Goal: Task Accomplishment & Management: Manage account settings

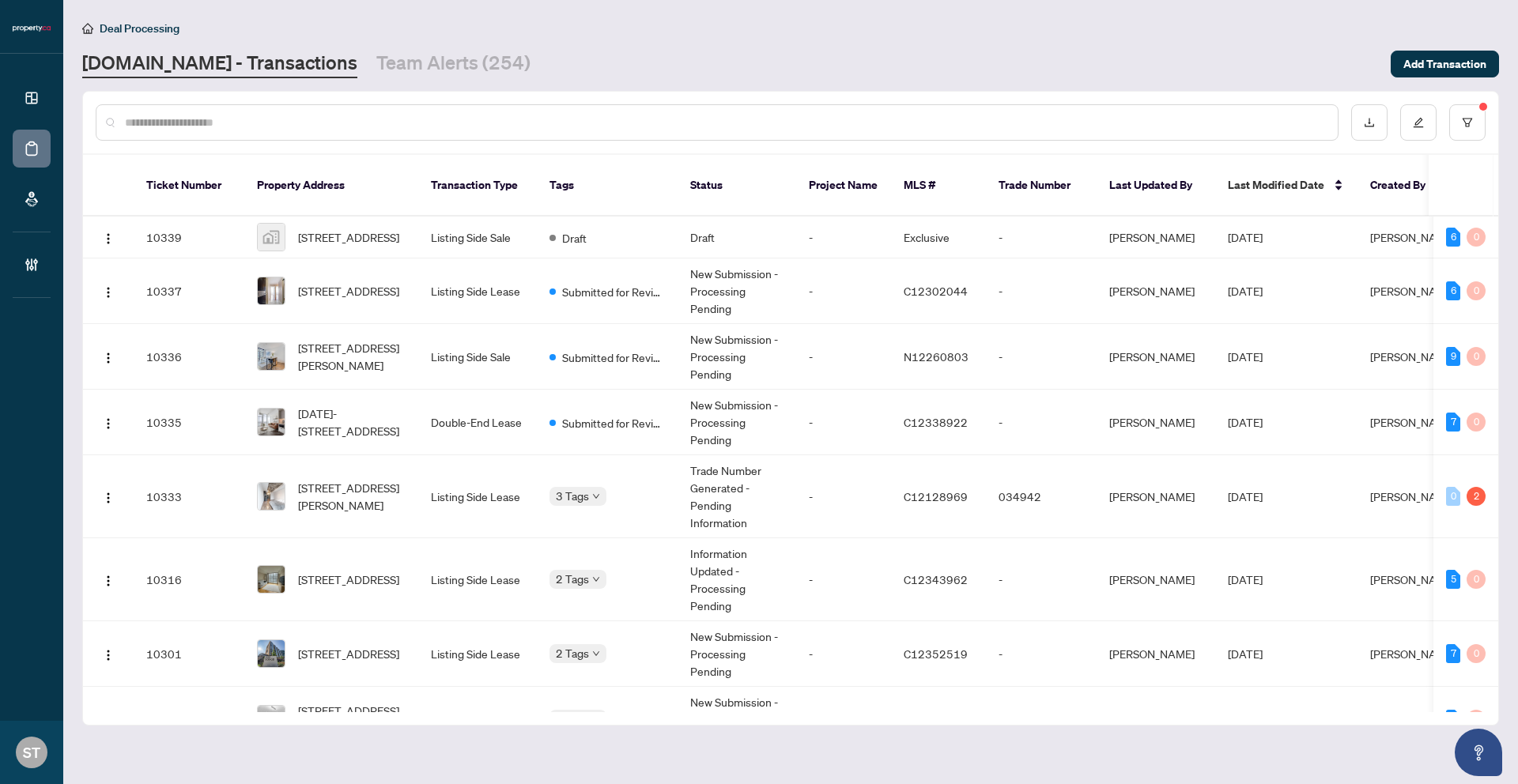
scroll to position [557, 0]
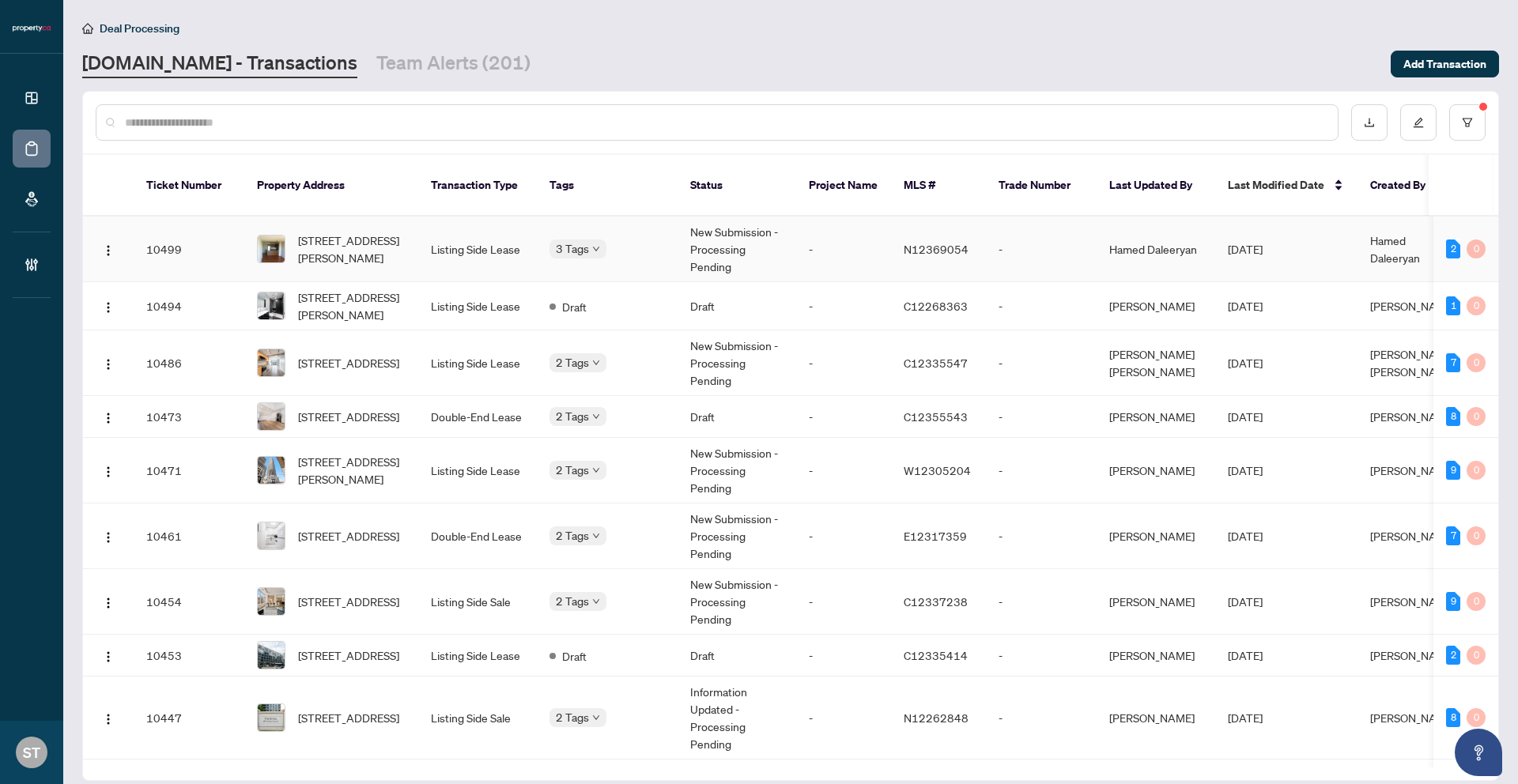
click at [777, 239] on td "New Submission - Processing Pending" at bounding box center [737, 250] width 118 height 66
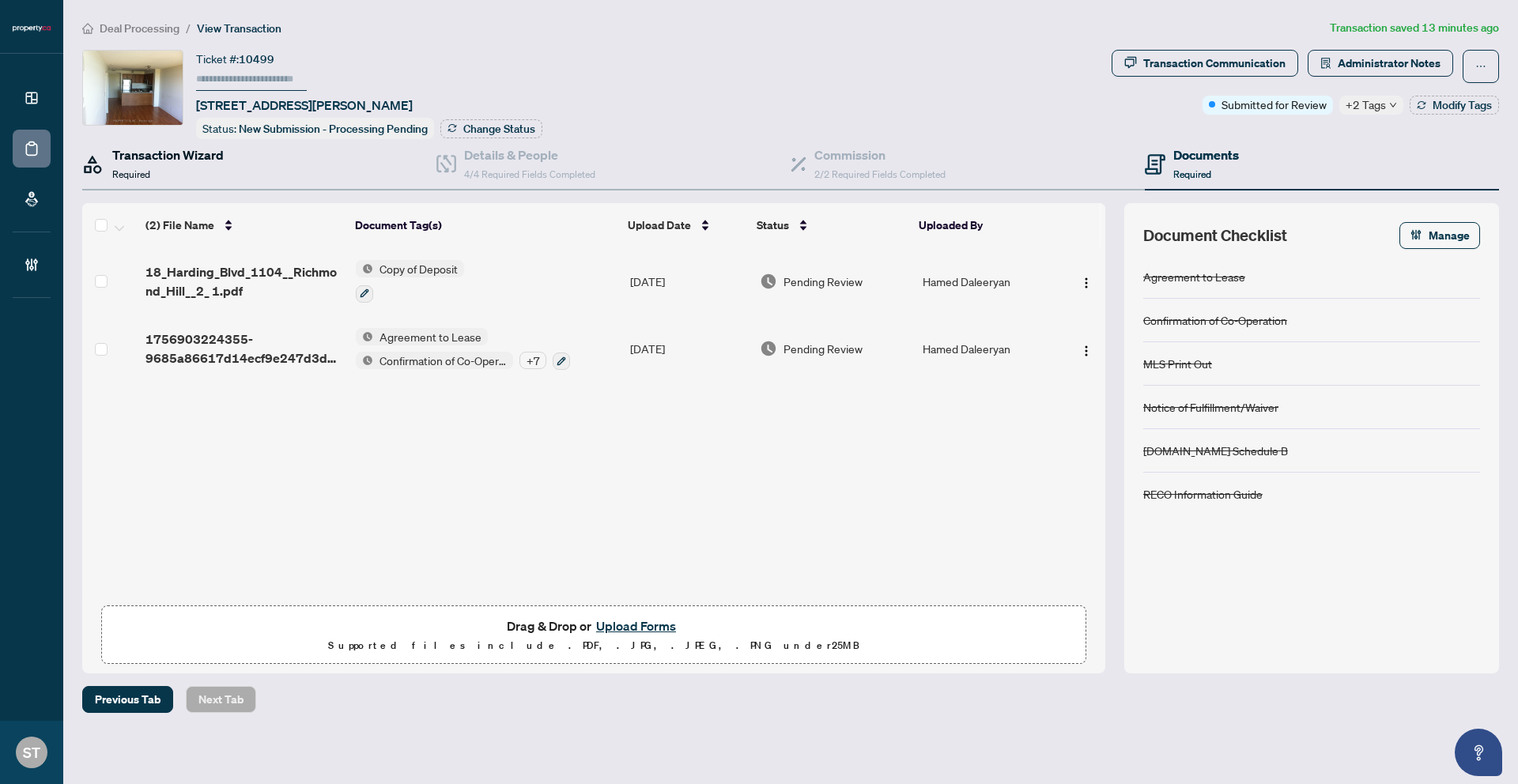
click at [178, 162] on div "Transaction Wizard Required" at bounding box center [168, 164] width 111 height 37
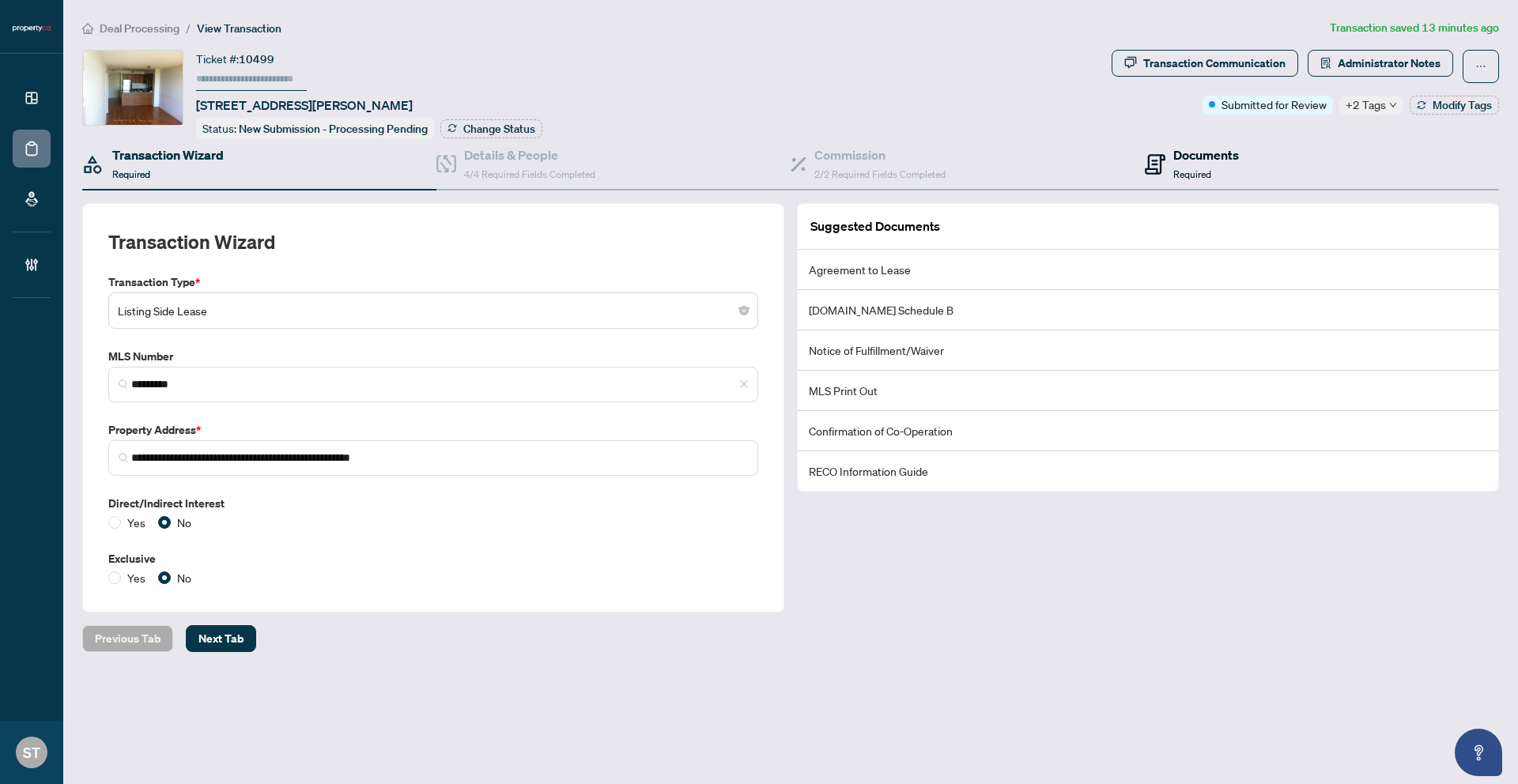
click at [1229, 171] on div "Documents Required" at bounding box center [1206, 164] width 66 height 37
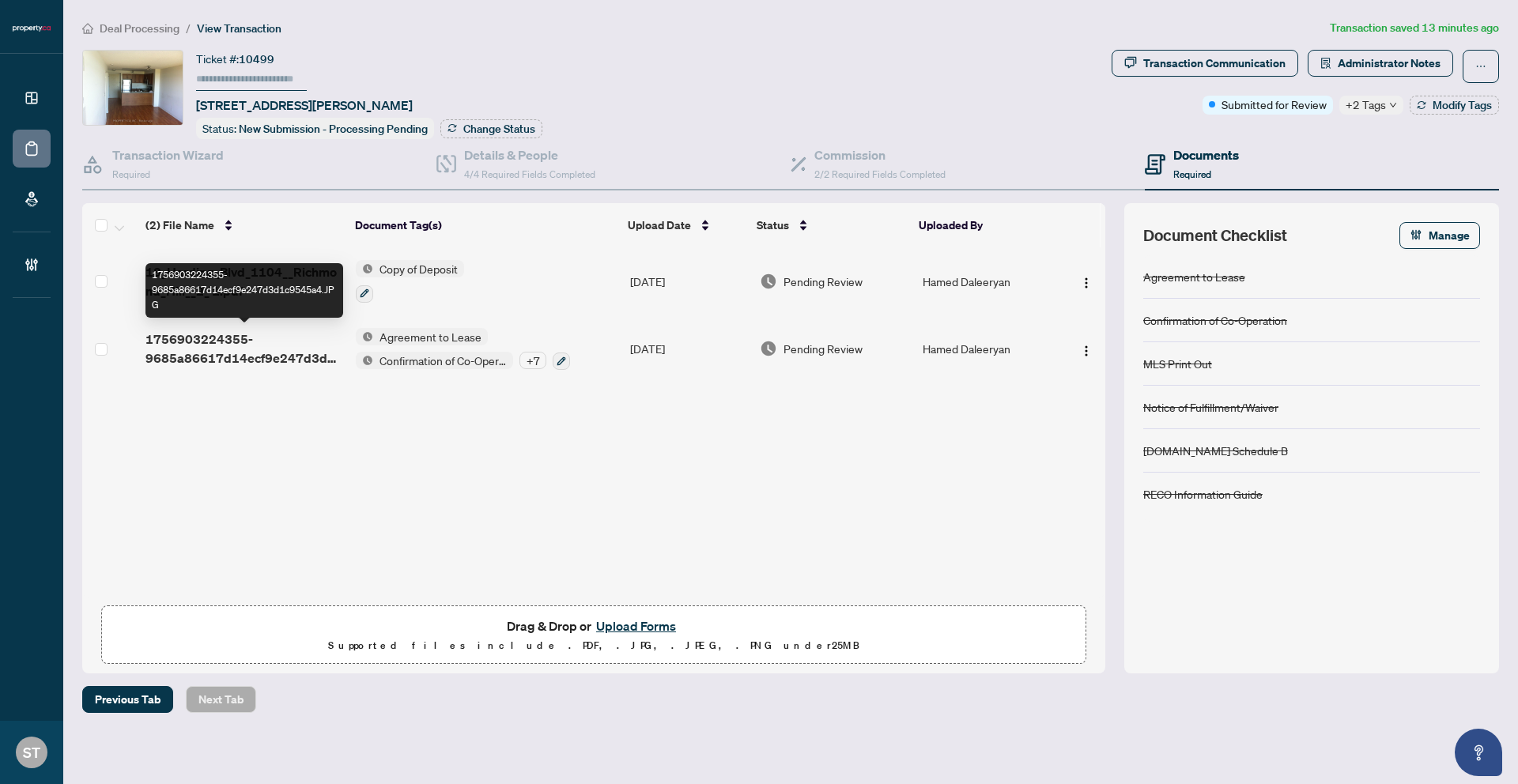
click at [220, 346] on span "1756903224355-9685a86617d14ecf9e247d3d1c9545a4.JPG" at bounding box center [245, 349] width 198 height 38
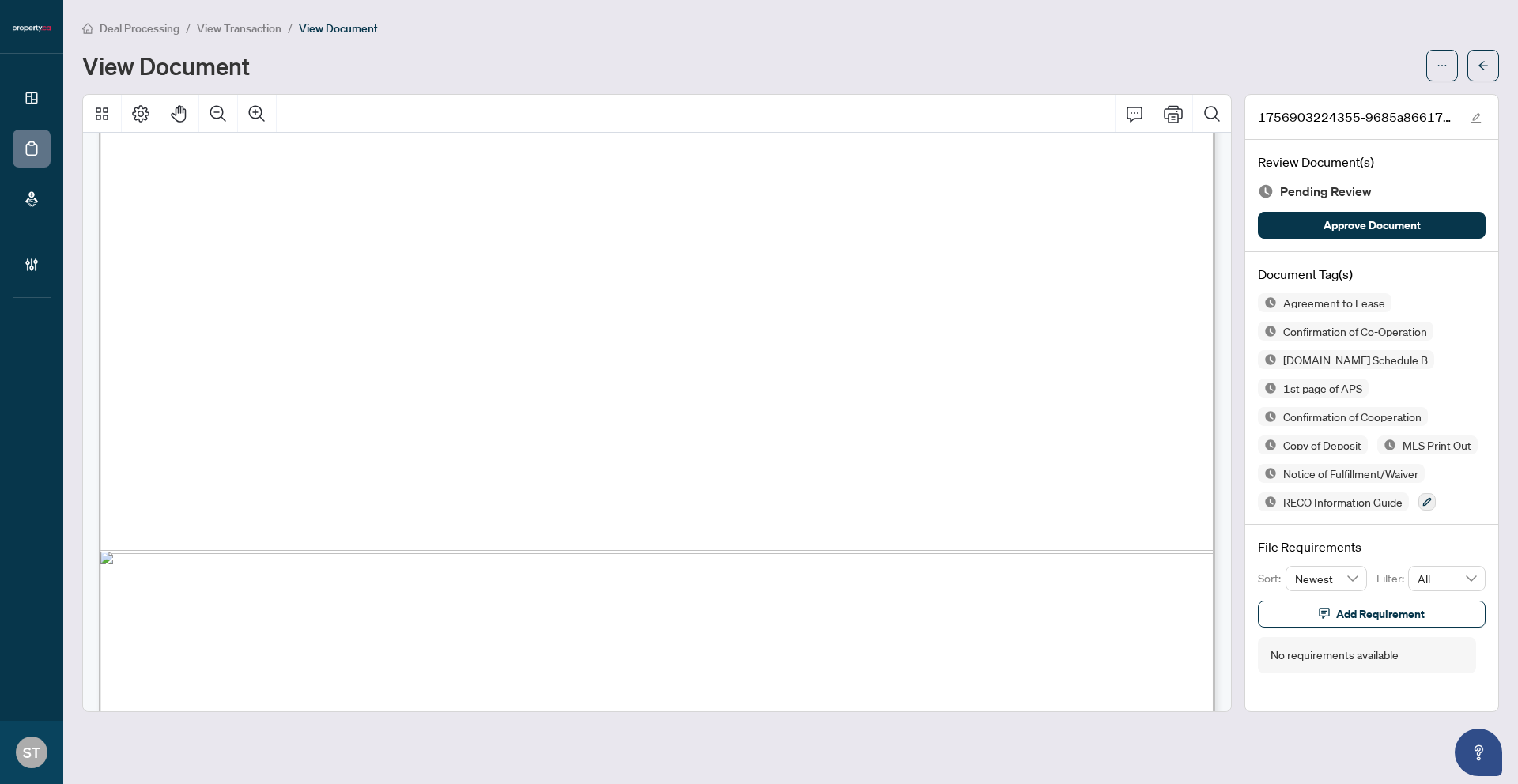
scroll to position [1032, 0]
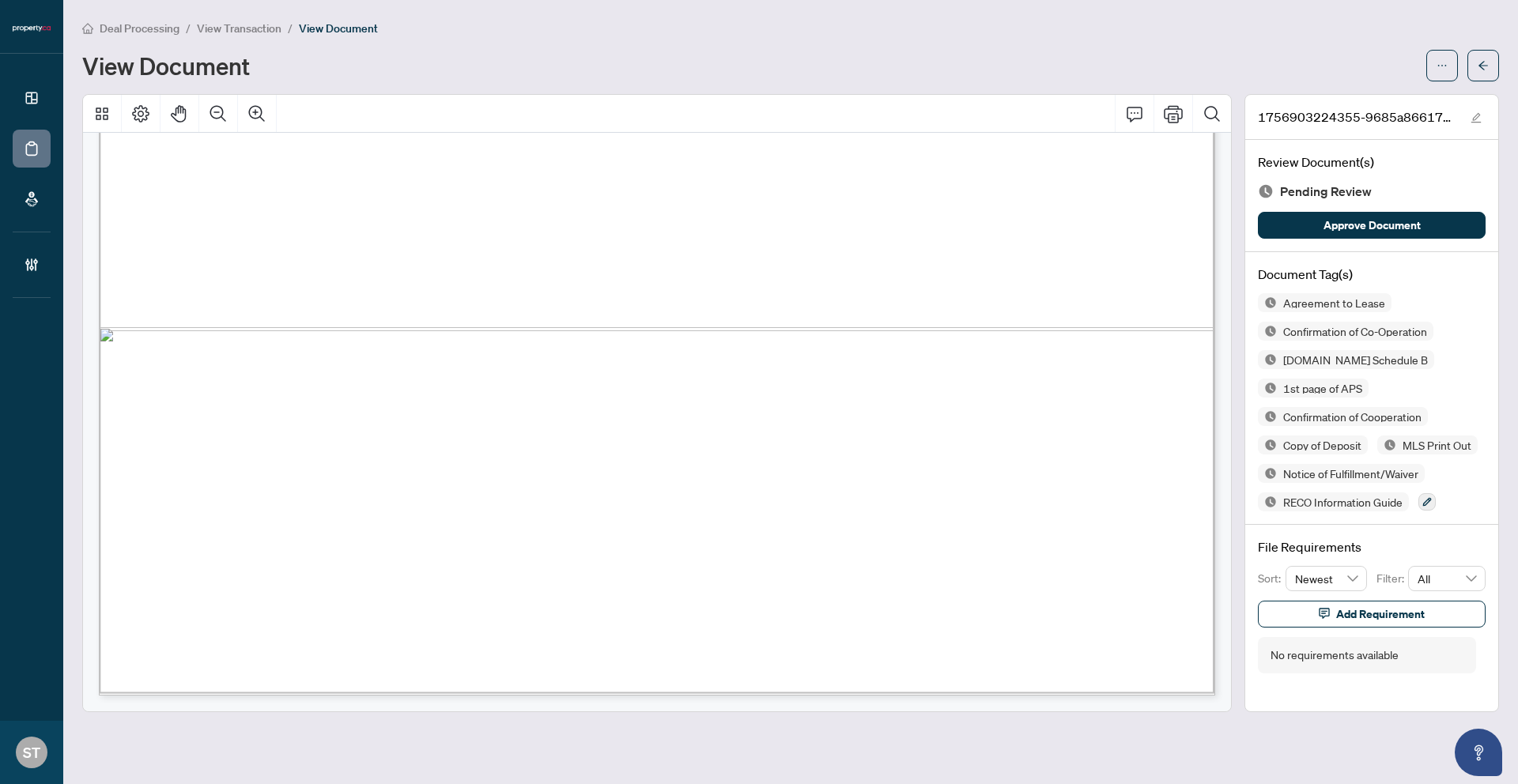
click at [115, 26] on span "Deal Processing" at bounding box center [139, 29] width 80 height 14
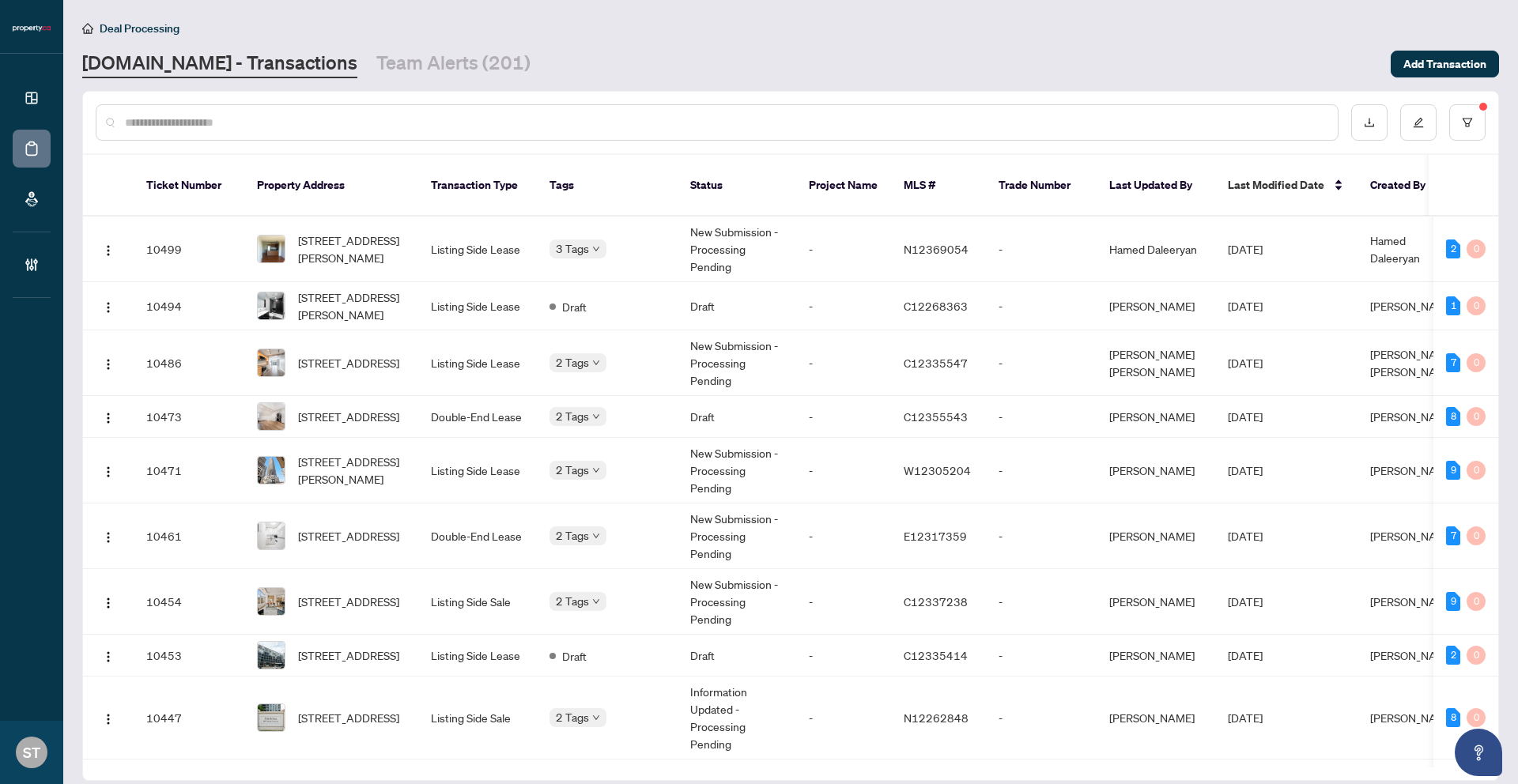
click at [942, 136] on div at bounding box center [718, 122] width 1243 height 36
click at [875, 120] on input "text" at bounding box center [725, 122] width 1201 height 18
paste input "*********"
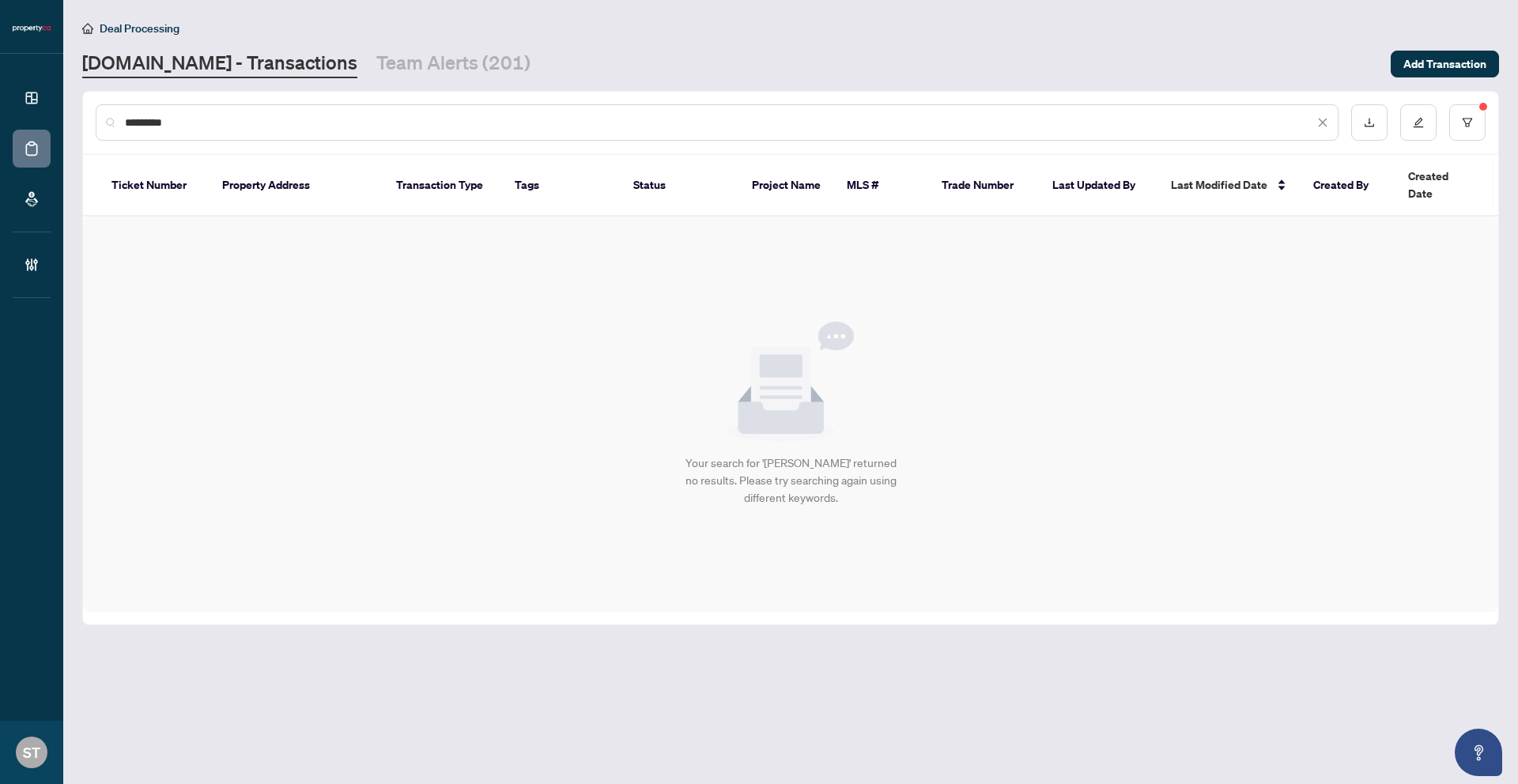
type input "*********"
click at [1328, 119] on icon "close" at bounding box center [1323, 122] width 11 height 11
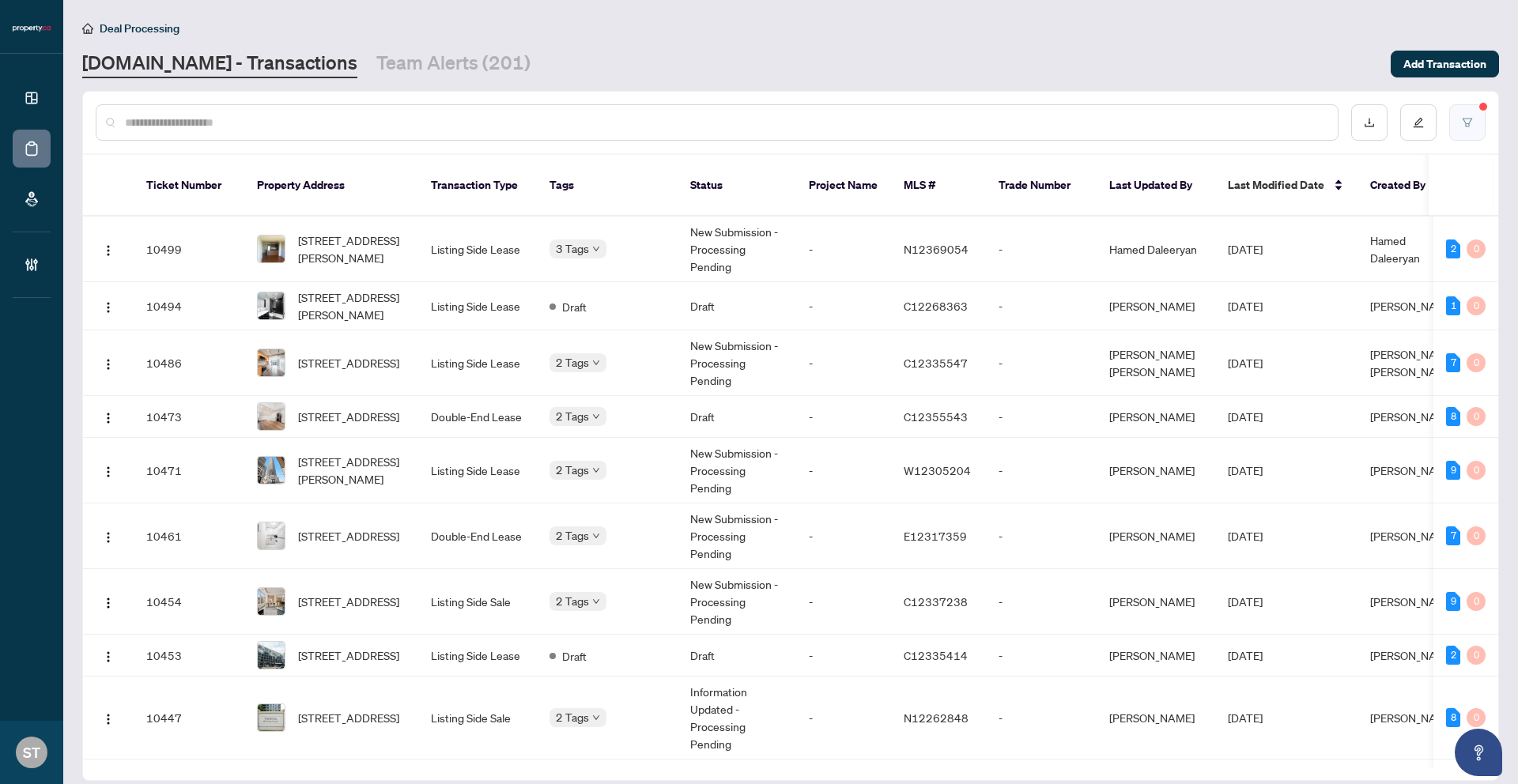
click at [1466, 117] on icon "filter" at bounding box center [1468, 122] width 11 height 11
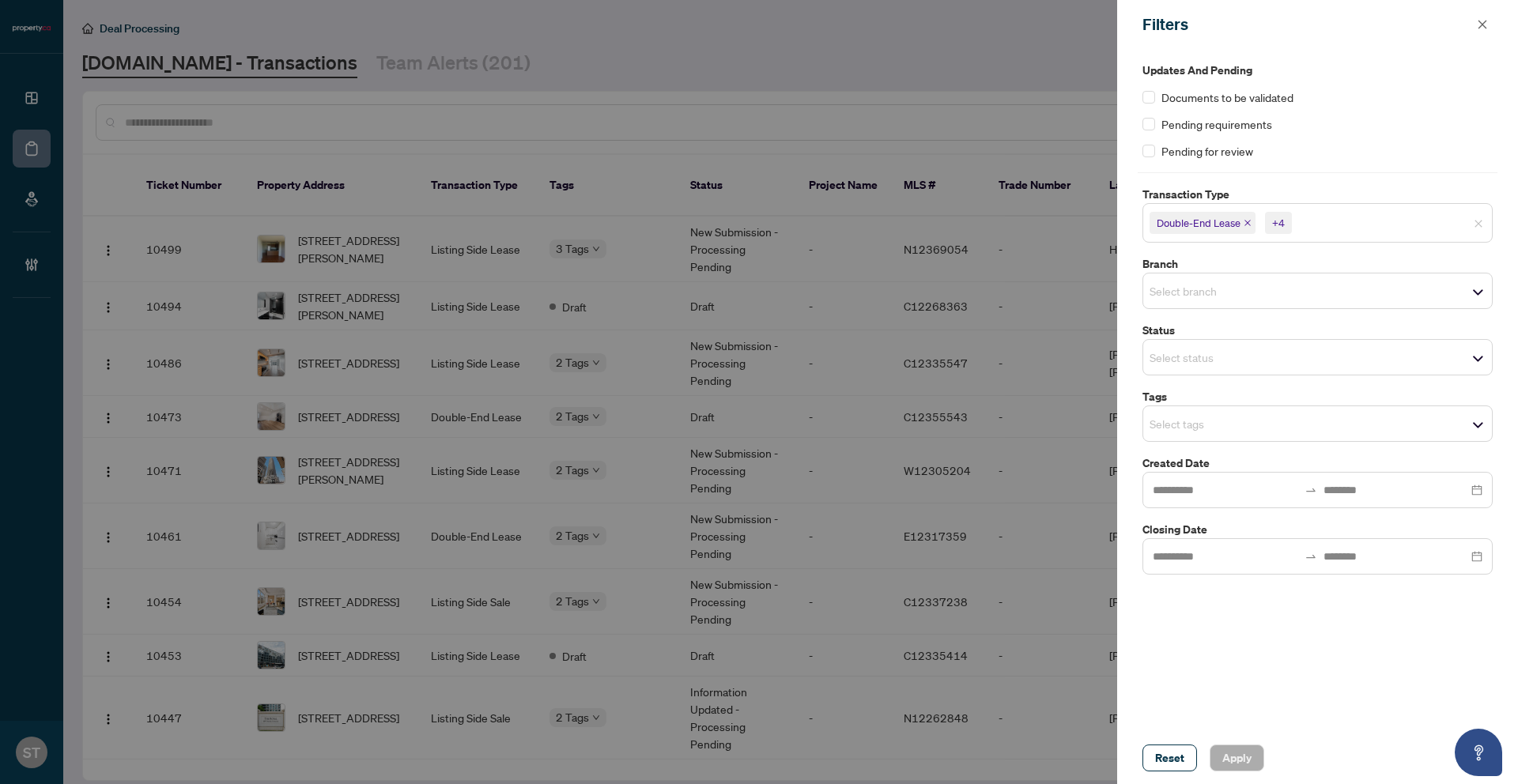
click at [1248, 221] on icon "close" at bounding box center [1248, 223] width 8 height 8
click at [1248, 221] on div "Double-End Sale" at bounding box center [1197, 222] width 109 height 25
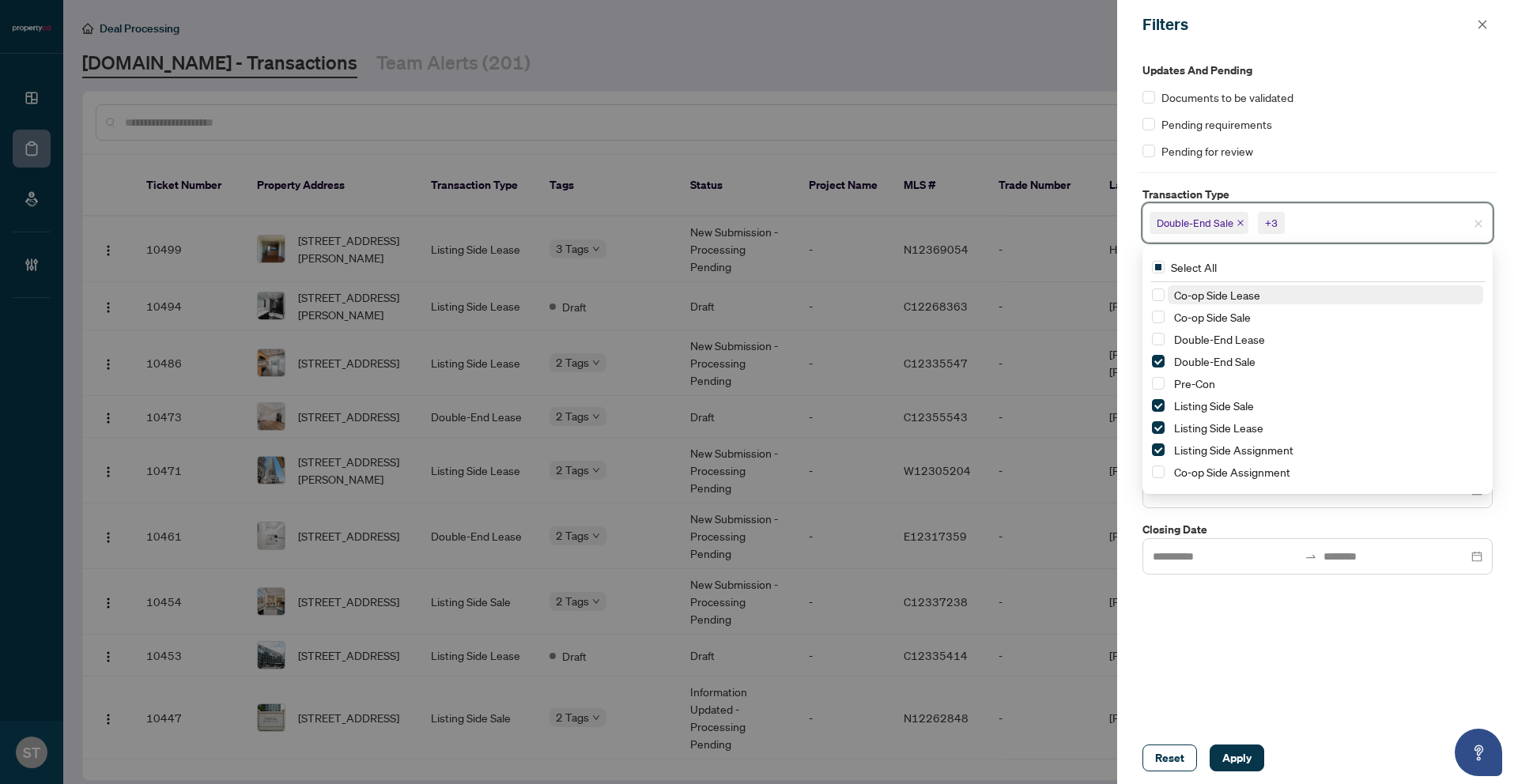
click at [1240, 222] on icon "close" at bounding box center [1241, 223] width 6 height 6
click at [1240, 222] on icon "close" at bounding box center [1239, 223] width 8 height 8
click at [1240, 222] on span "Listing Side Lease" at bounding box center [1202, 222] width 105 height 22
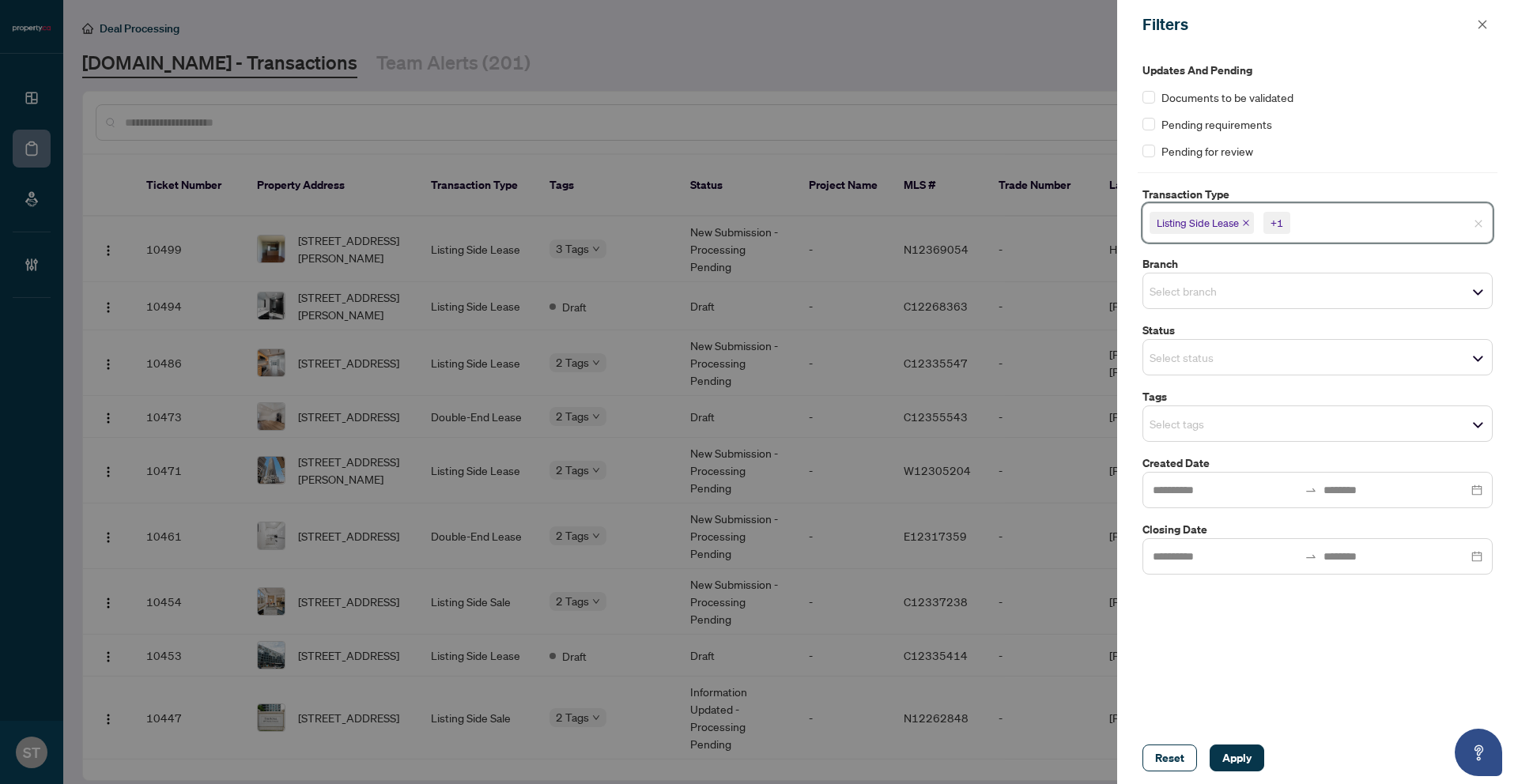
click at [1243, 222] on icon "close" at bounding box center [1247, 223] width 8 height 8
click at [1275, 225] on icon "close" at bounding box center [1273, 223] width 8 height 8
click at [1228, 756] on span "Apply" at bounding box center [1237, 757] width 29 height 25
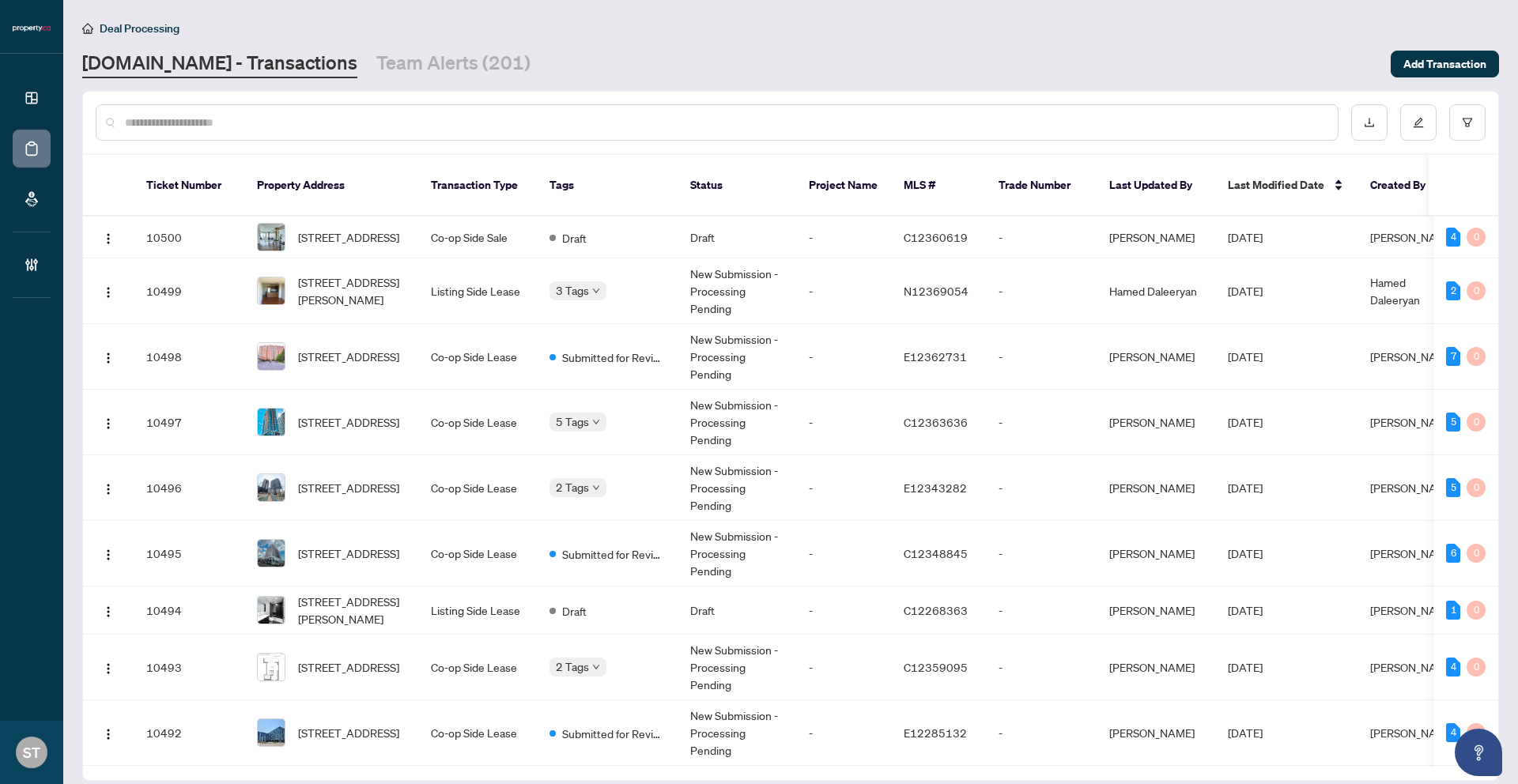
click at [375, 113] on input "text" at bounding box center [725, 122] width 1201 height 18
paste input "*********"
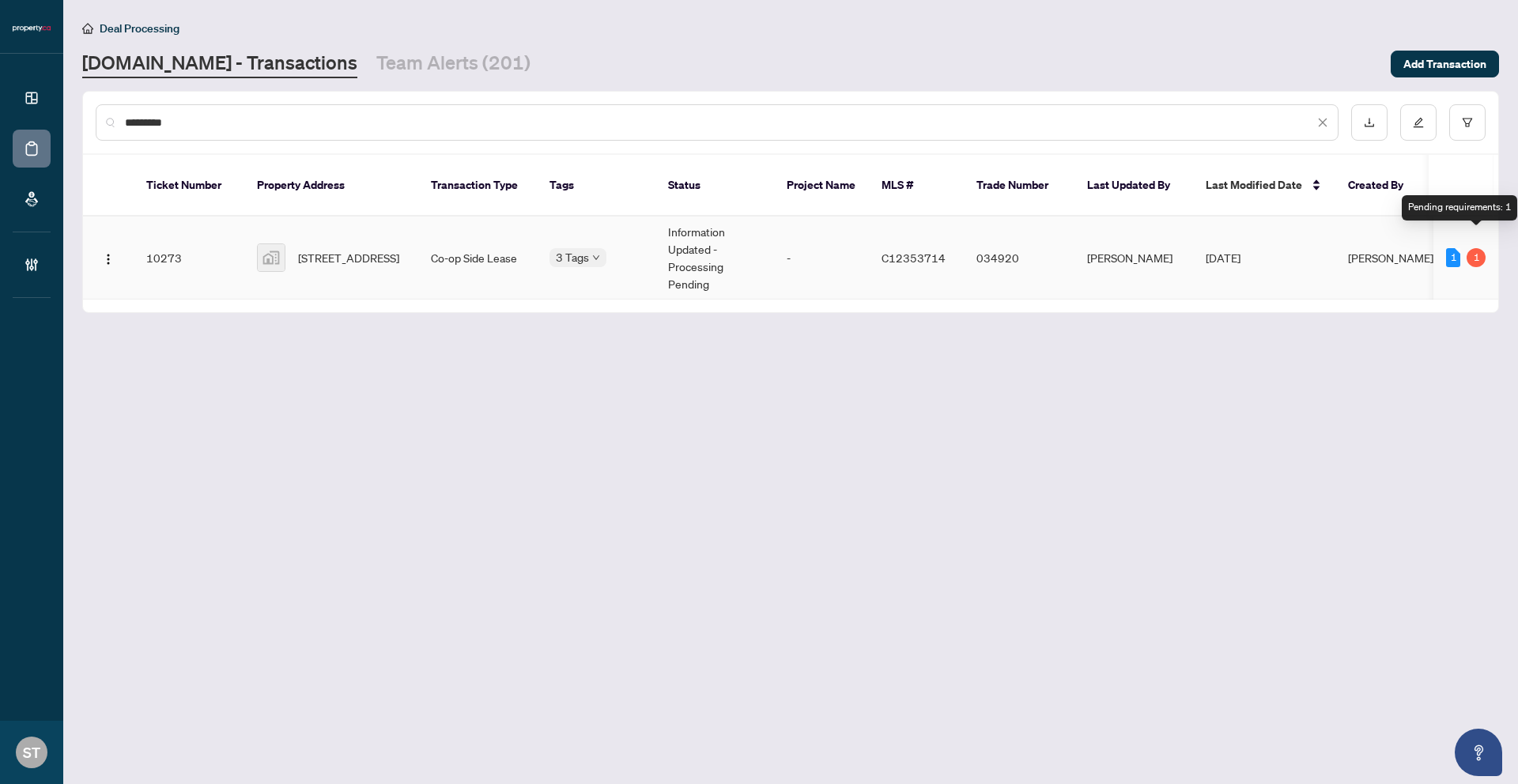
type input "*********"
click at [1471, 248] on div "1" at bounding box center [1477, 258] width 19 height 19
click at [1479, 248] on div "1" at bounding box center [1477, 258] width 19 height 19
click at [1450, 248] on div "1" at bounding box center [1454, 258] width 14 height 19
click at [1334, 237] on td "Sep/02/2025" at bounding box center [1264, 258] width 143 height 83
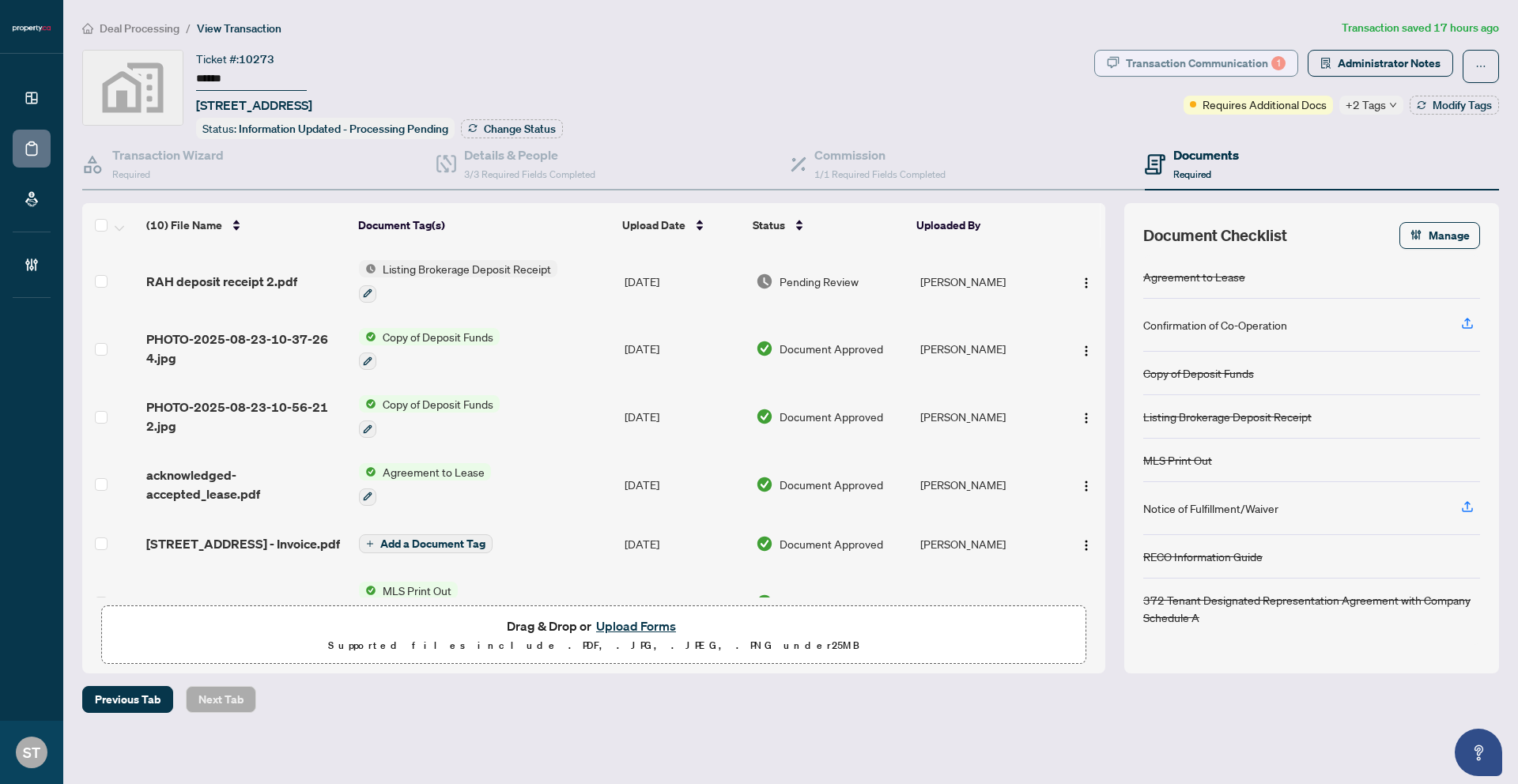
click at [1140, 67] on div "Transaction Communication 1" at bounding box center [1206, 63] width 159 height 25
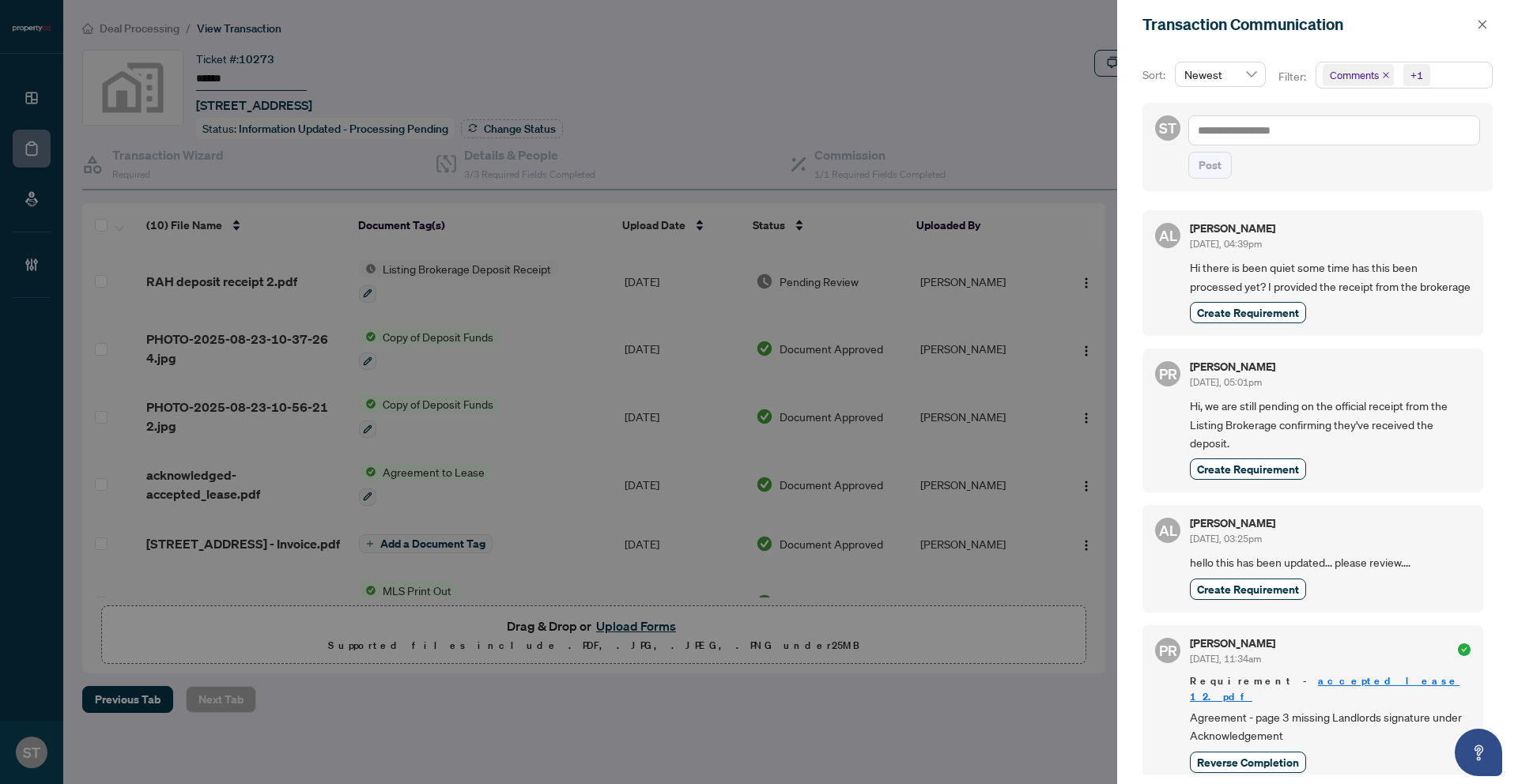
click at [1003, 724] on div at bounding box center [759, 392] width 1518 height 784
click at [1488, 23] on button "button" at bounding box center [1483, 25] width 21 height 19
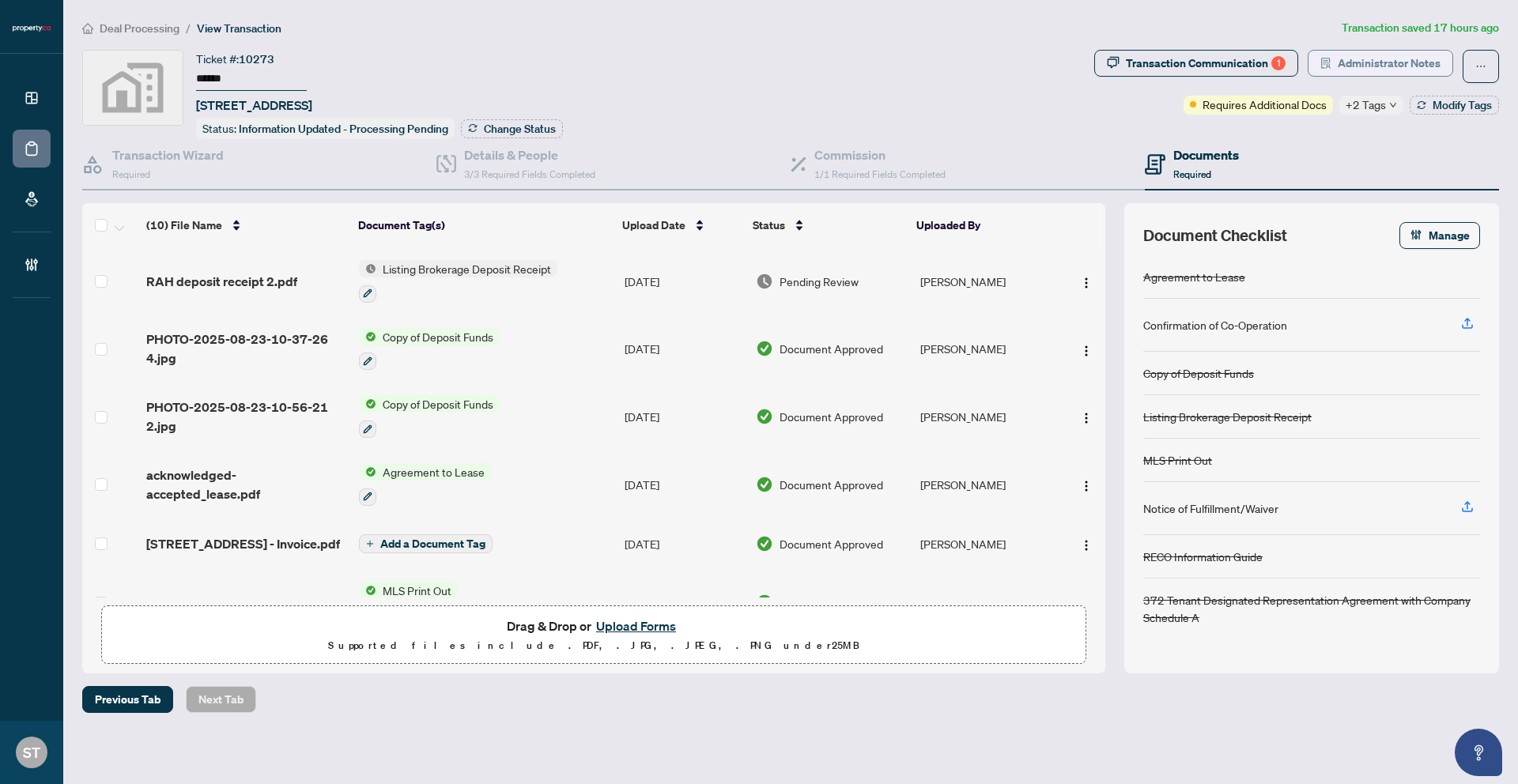
click at [1357, 73] on span "Administrator Notes" at bounding box center [1390, 63] width 103 height 25
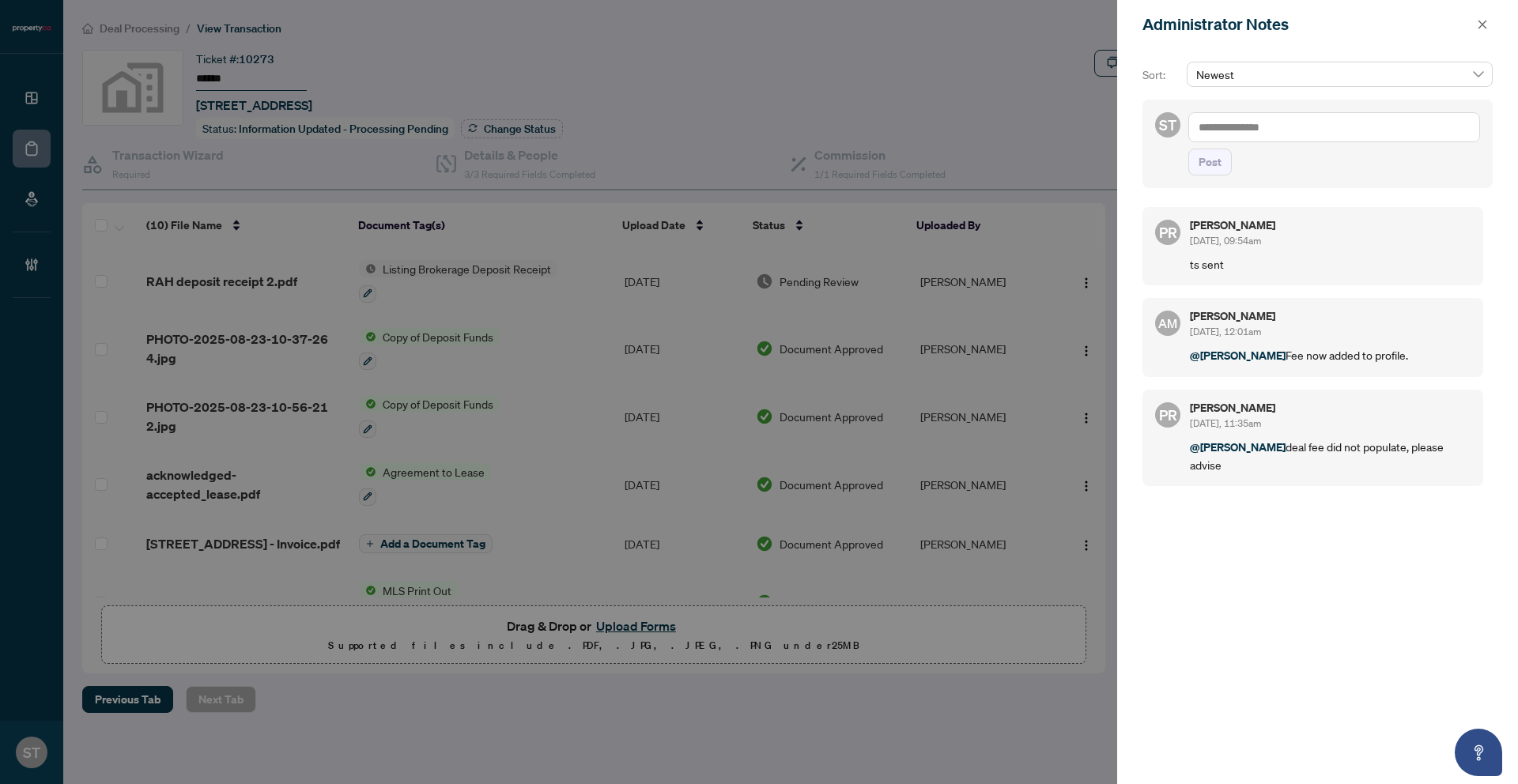
click at [1480, 36] on div "Administrator Notes" at bounding box center [1318, 24] width 401 height 49
drag, startPoint x: 1479, startPoint y: 23, endPoint x: 1464, endPoint y: 35, distance: 19.2
click at [1479, 23] on icon "close" at bounding box center [1483, 25] width 11 height 11
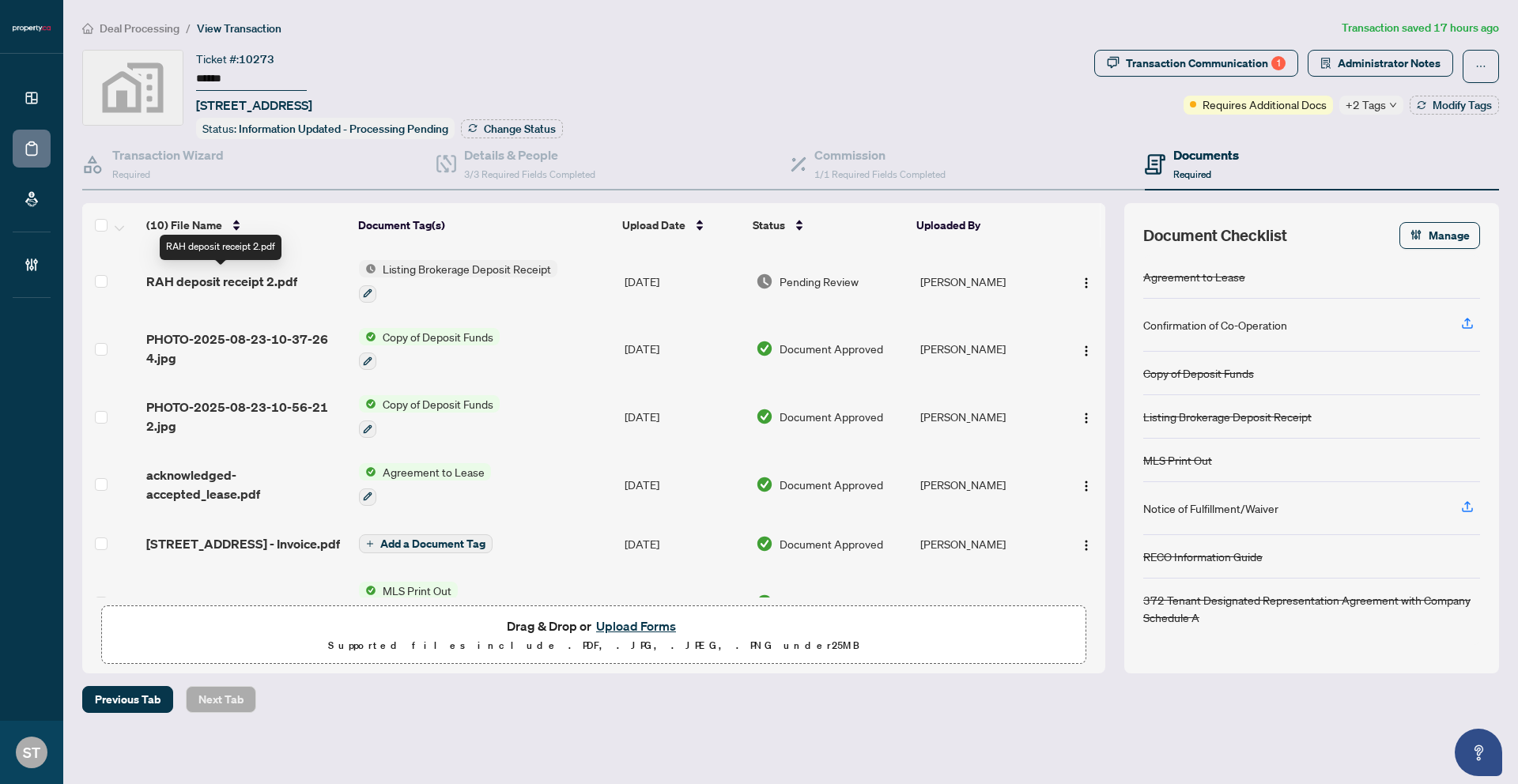
click at [230, 284] on span "RAH deposit receipt 2.pdf" at bounding box center [222, 282] width 151 height 19
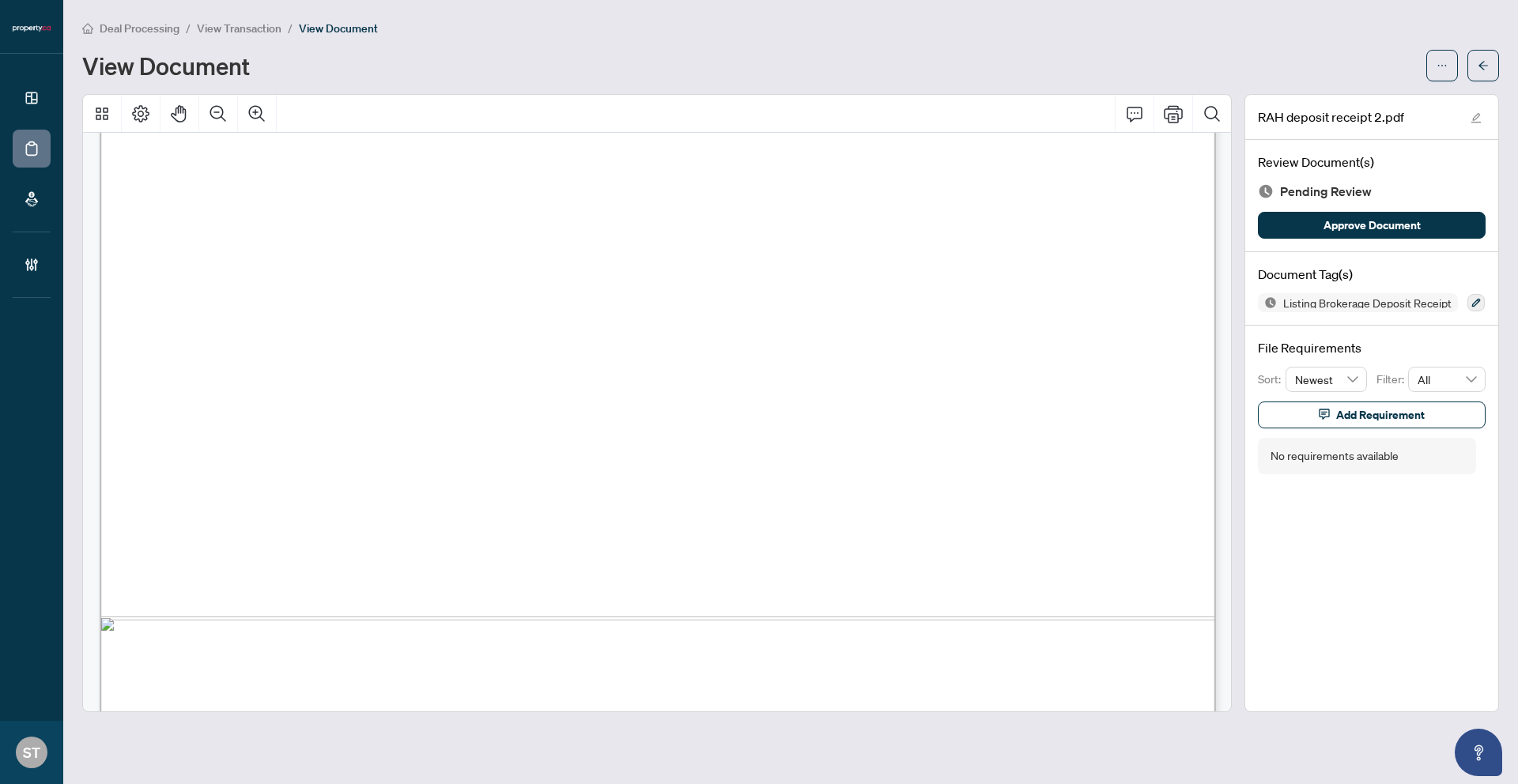
scroll to position [897, 0]
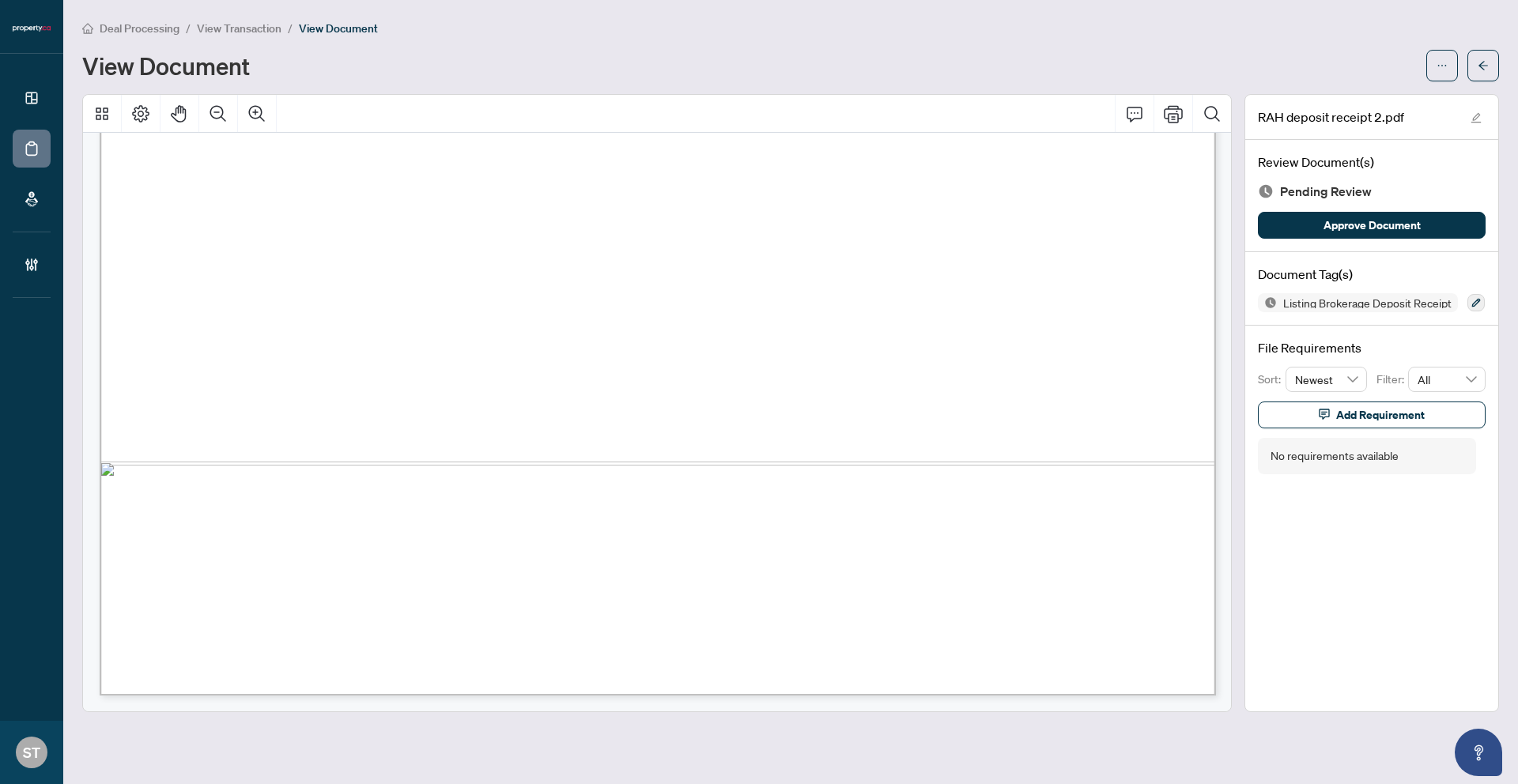
click at [247, 31] on span "View Transaction" at bounding box center [239, 29] width 85 height 14
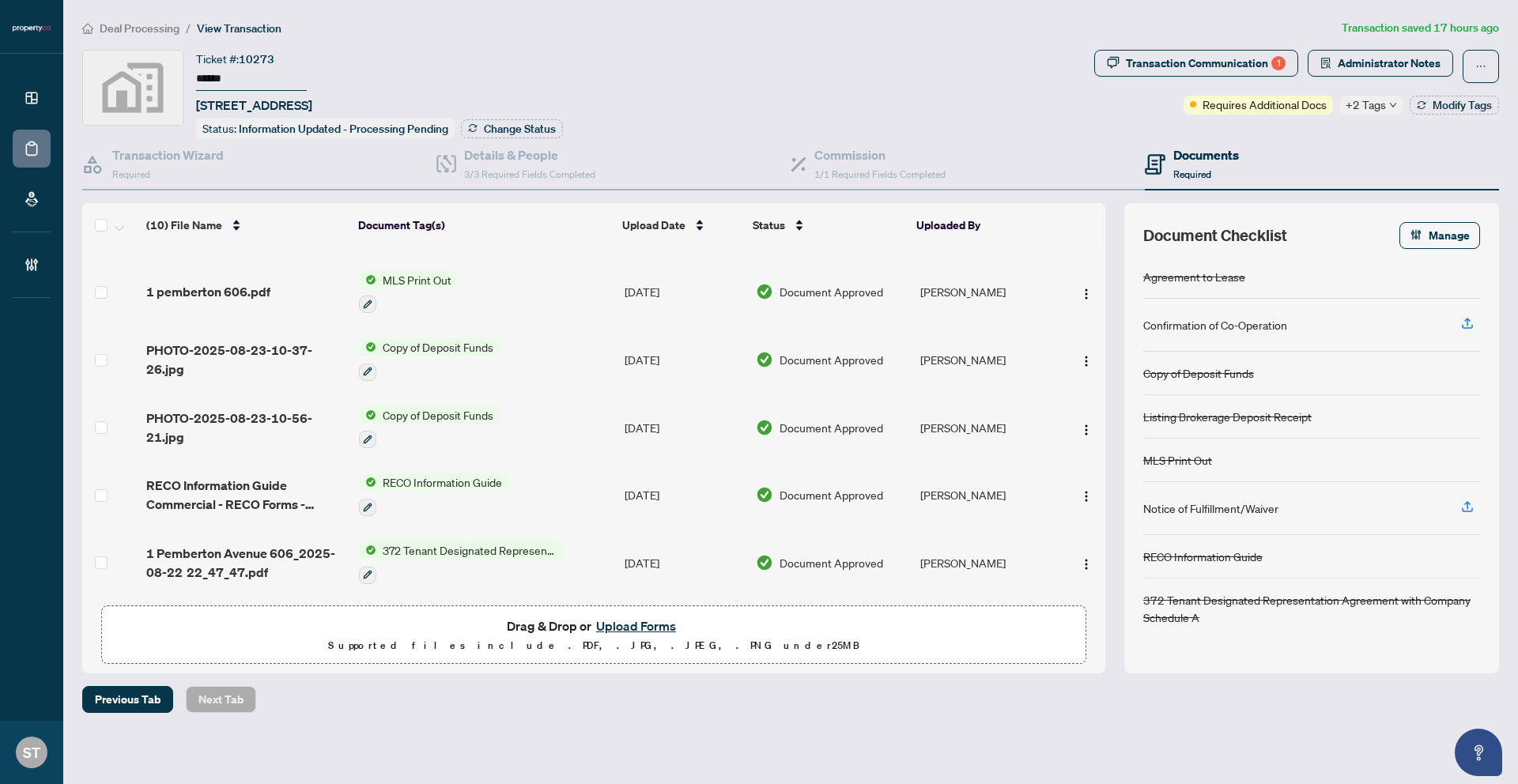
scroll to position [325, 0]
click at [188, 427] on span "PHOTO-2025-08-23-10-56-21.jpg" at bounding box center [246, 427] width 200 height 38
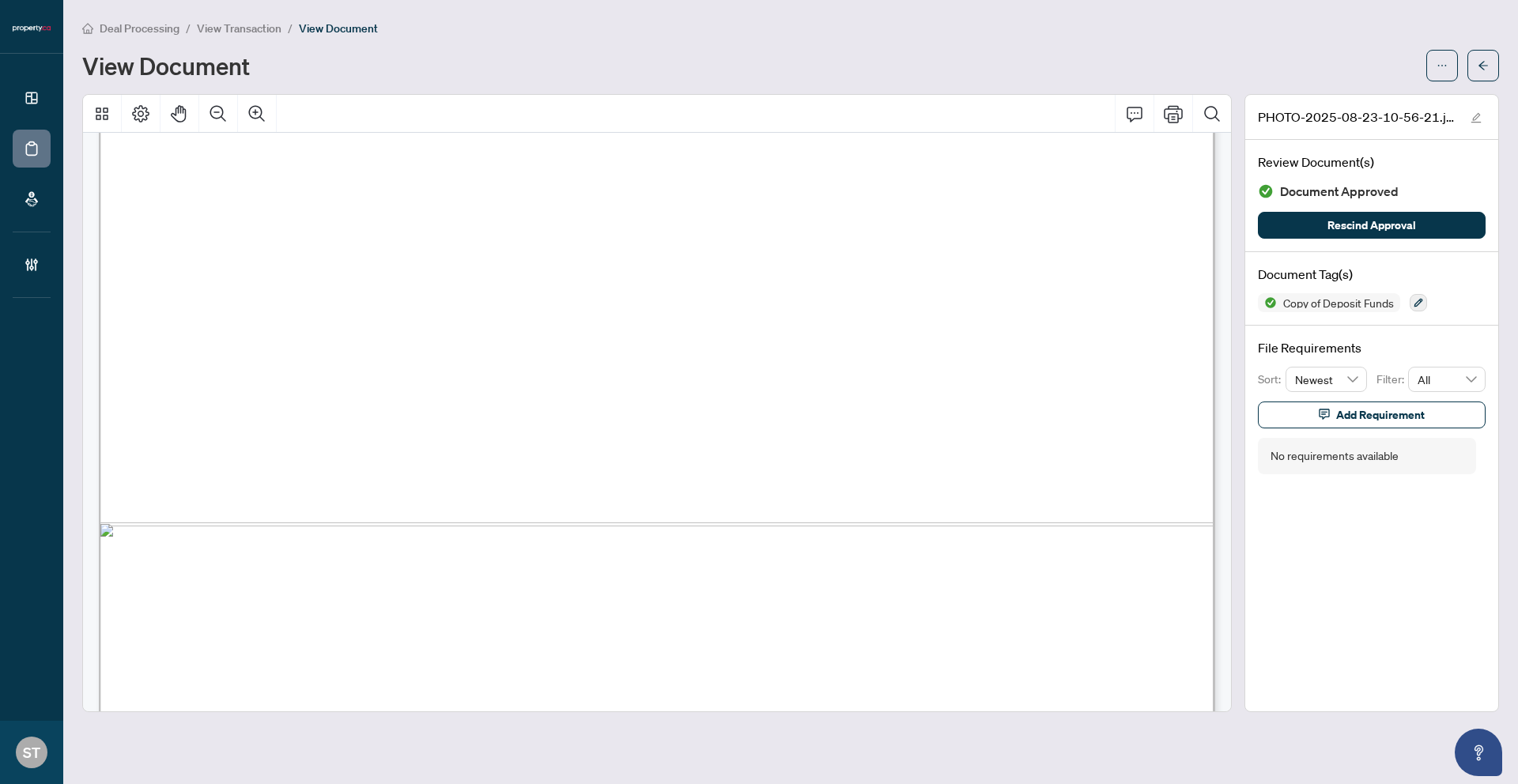
scroll to position [1032, 0]
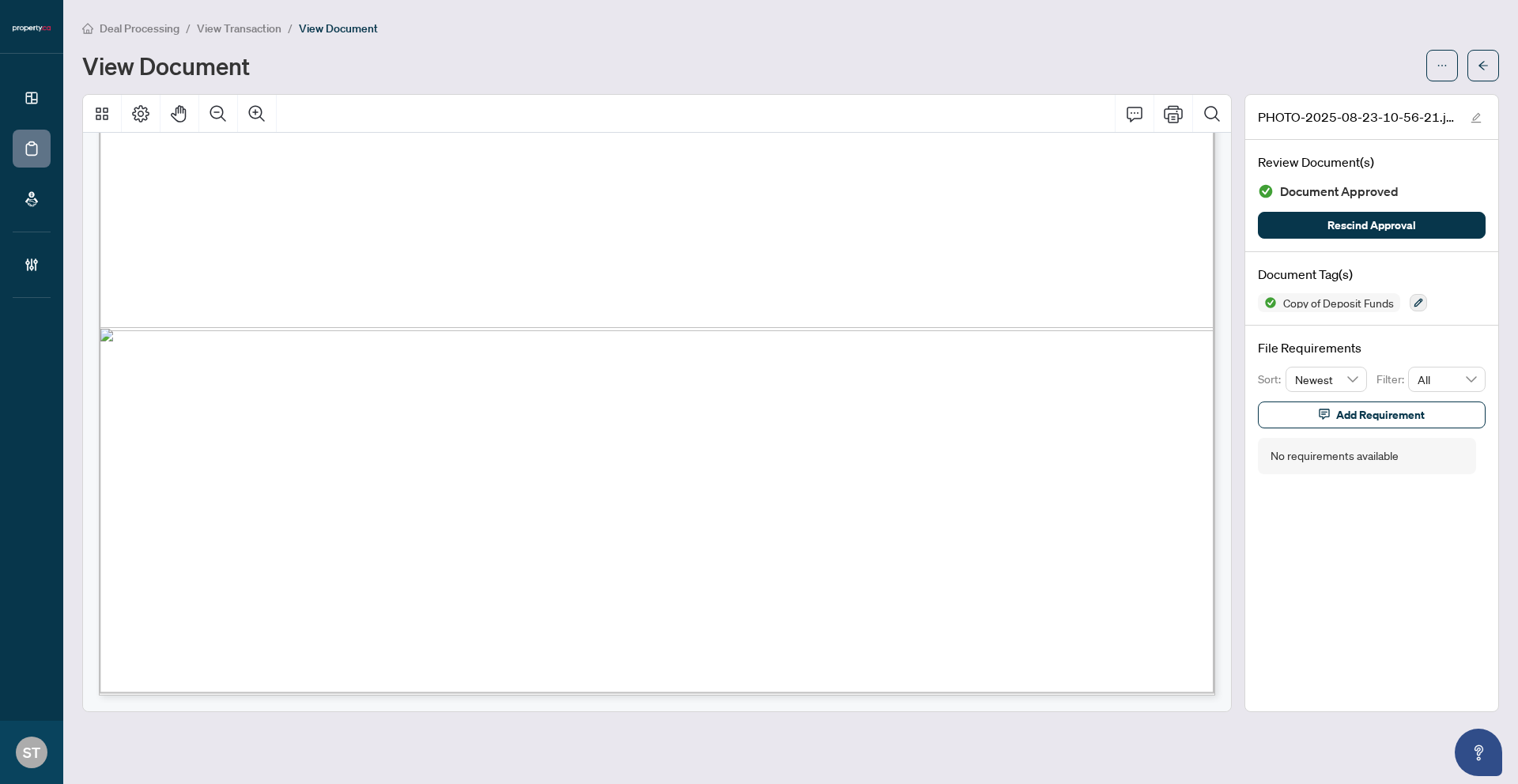
click at [248, 27] on span "View Transaction" at bounding box center [239, 29] width 85 height 14
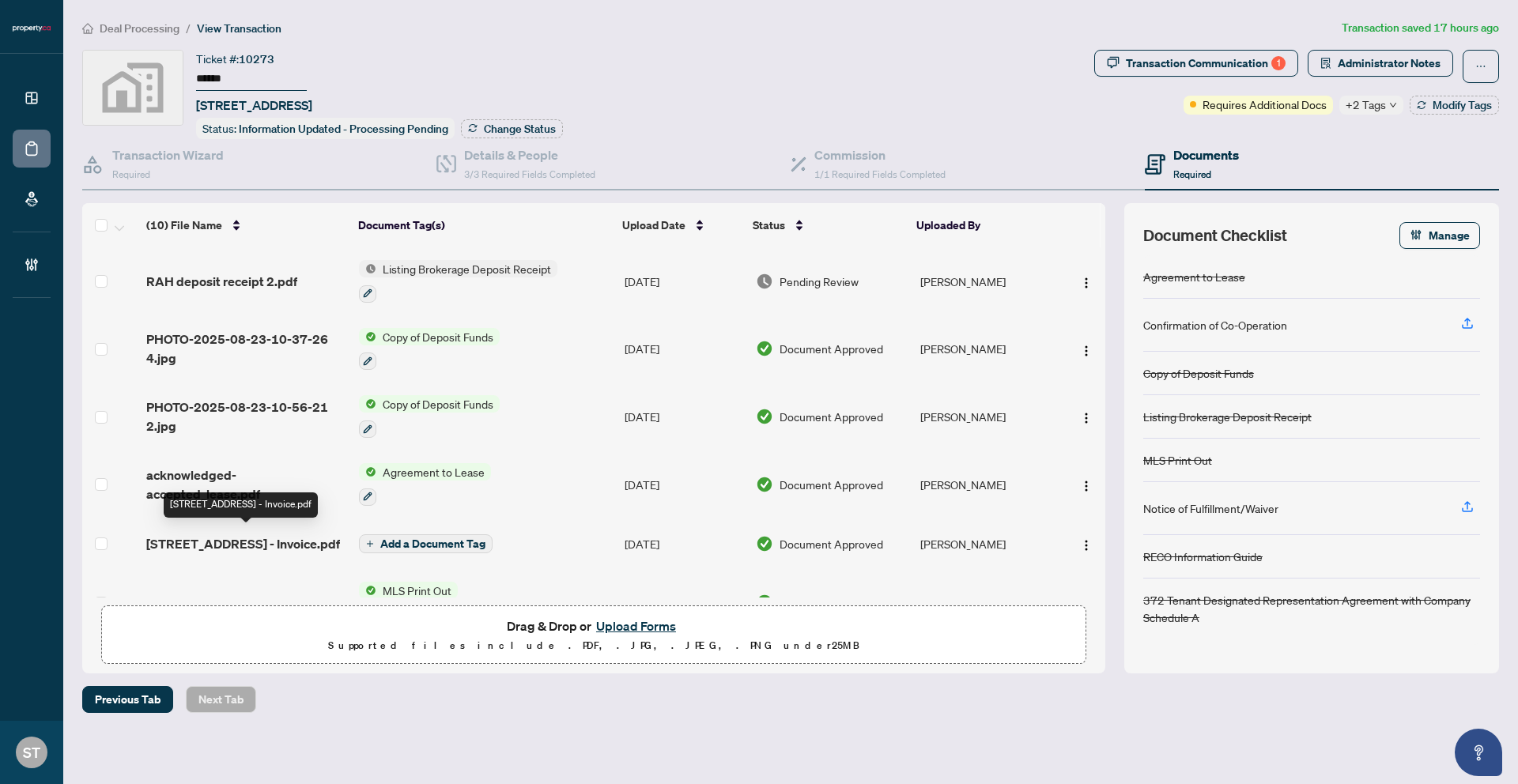
click at [246, 534] on span "606 - 1 Pemberton Ave - Invoice.pdf" at bounding box center [243, 544] width 194 height 19
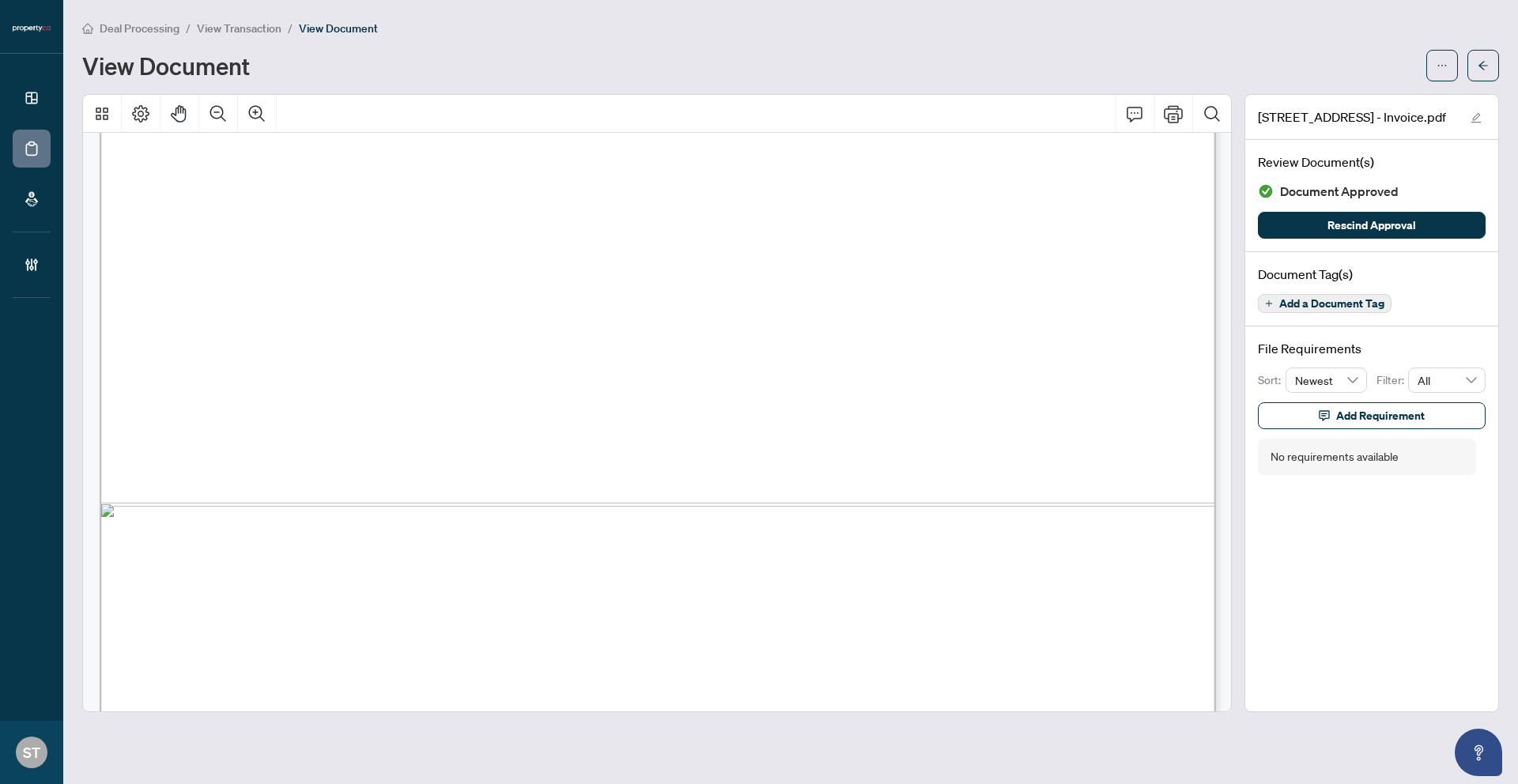
scroll to position [897, 0]
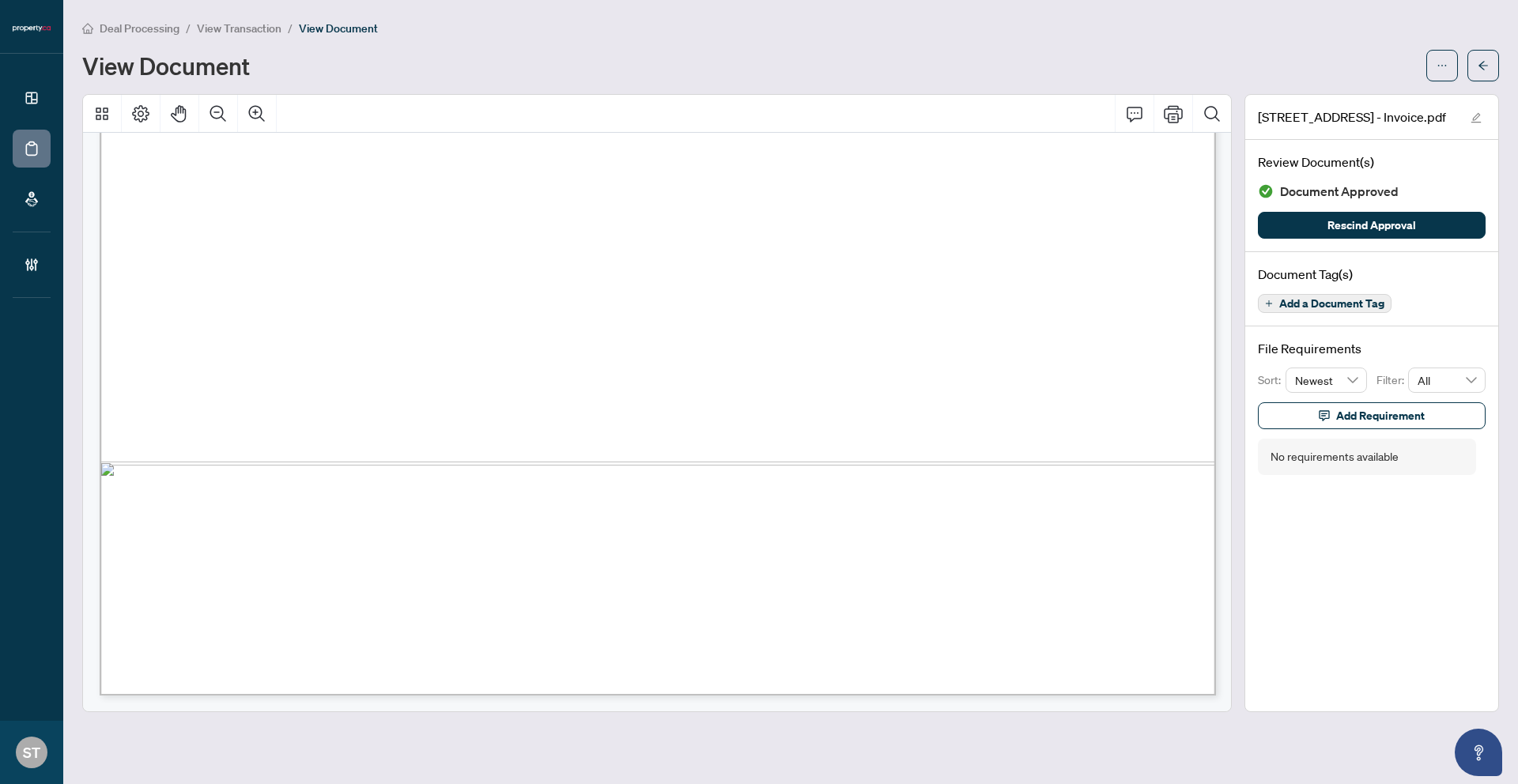
click at [231, 33] on span "View Transaction" at bounding box center [239, 29] width 85 height 14
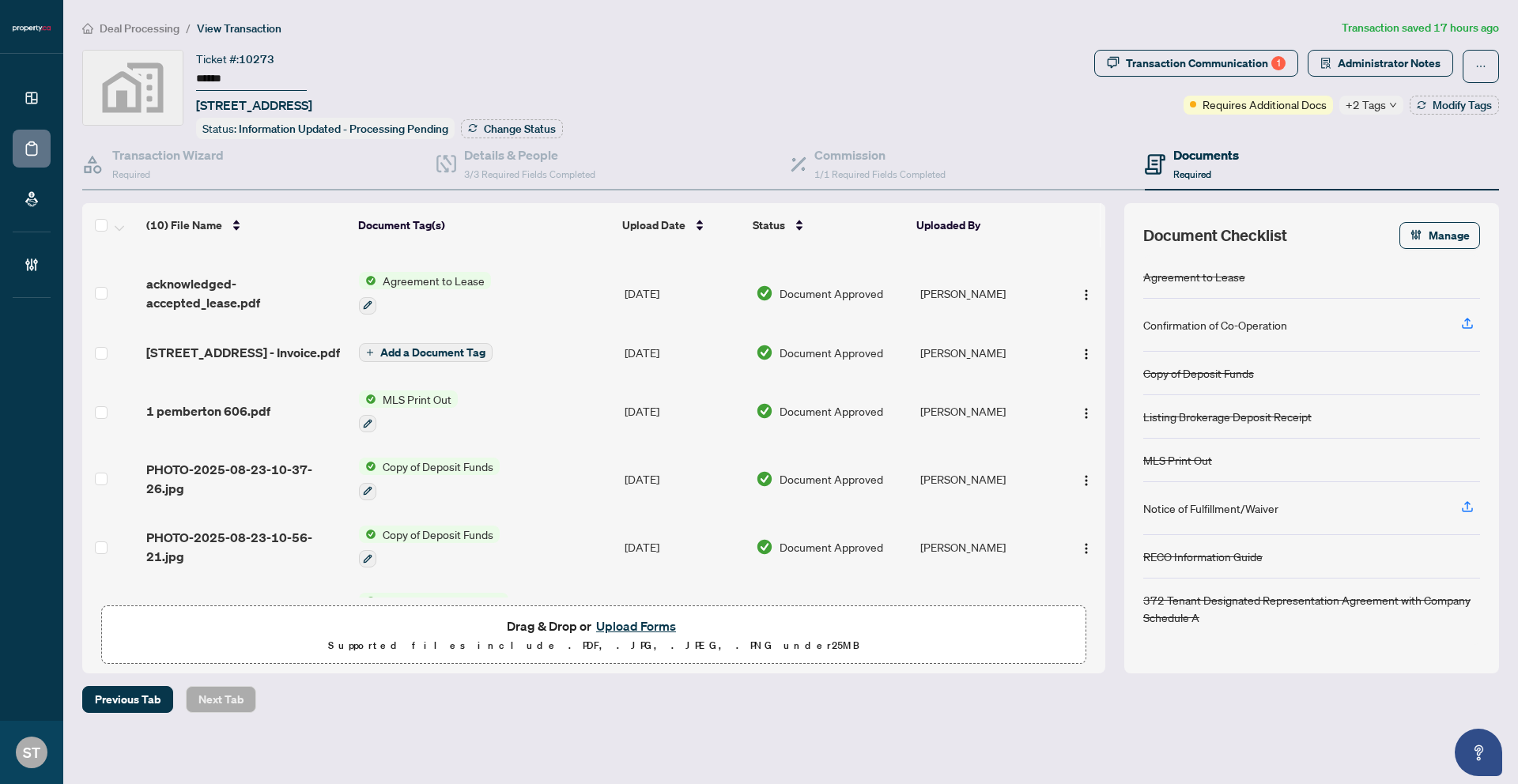
scroll to position [194, 0]
click at [256, 412] on span "1 pemberton 606.pdf" at bounding box center [209, 409] width 124 height 19
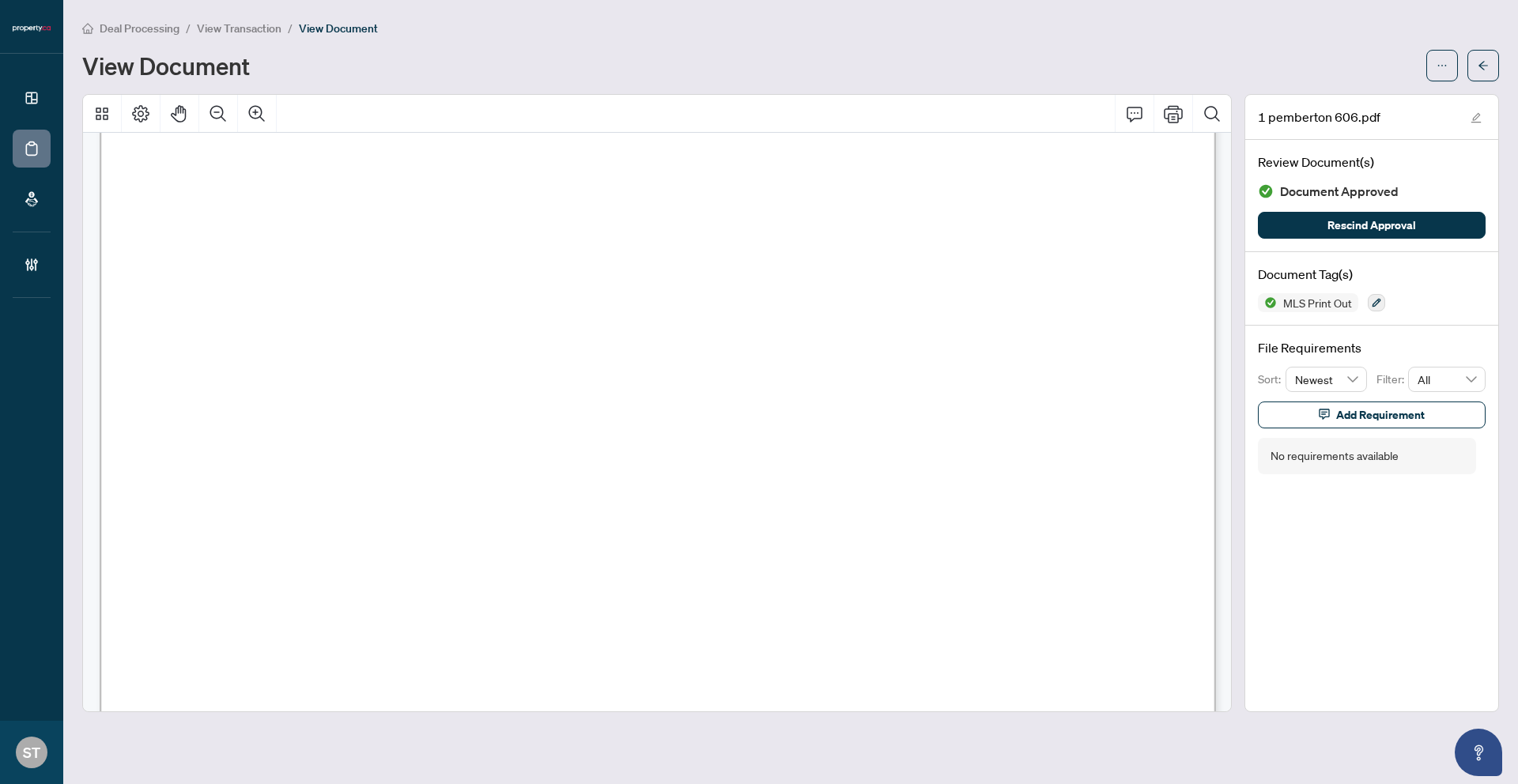
scroll to position [897, 0]
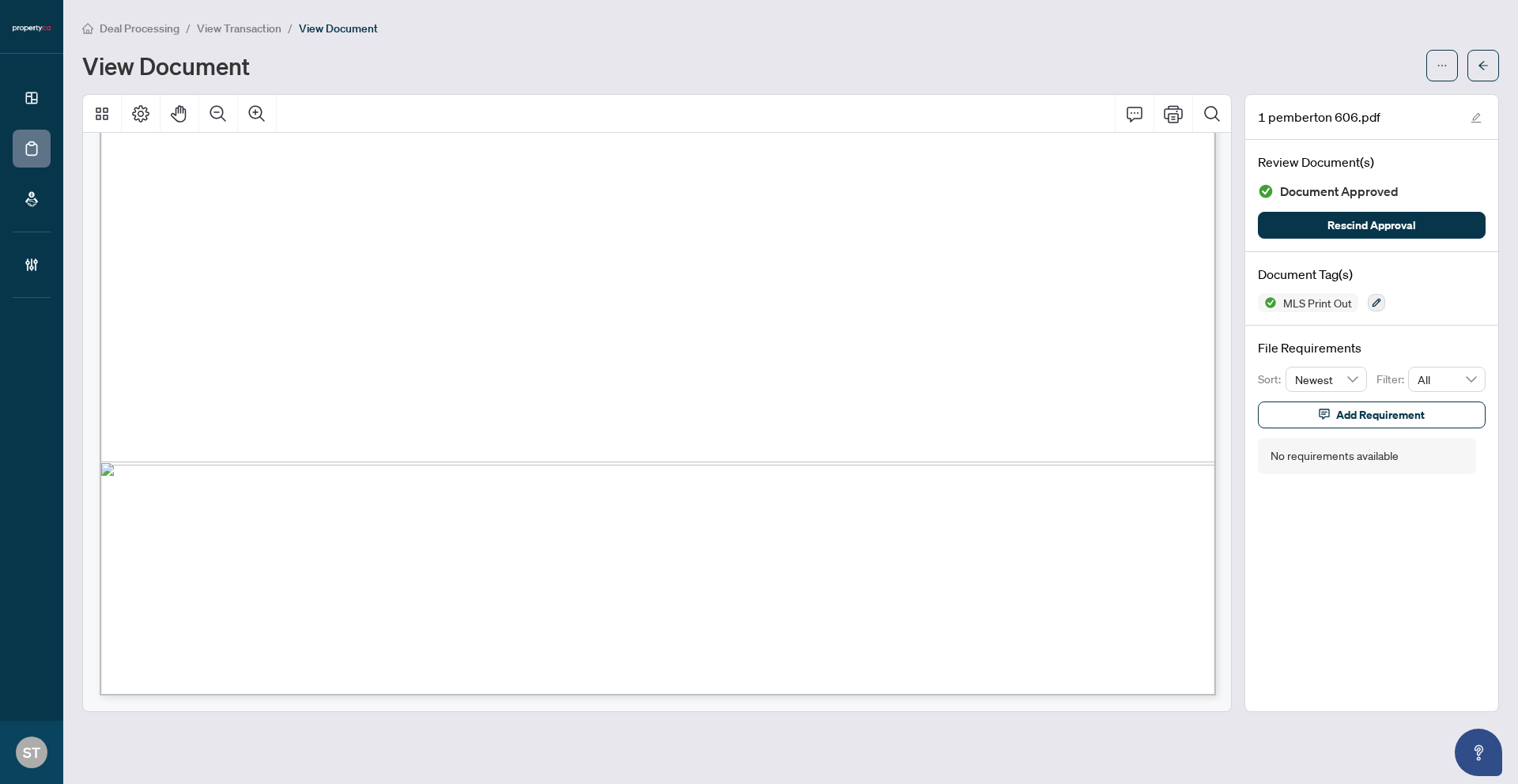
click at [221, 27] on span "View Transaction" at bounding box center [239, 29] width 85 height 14
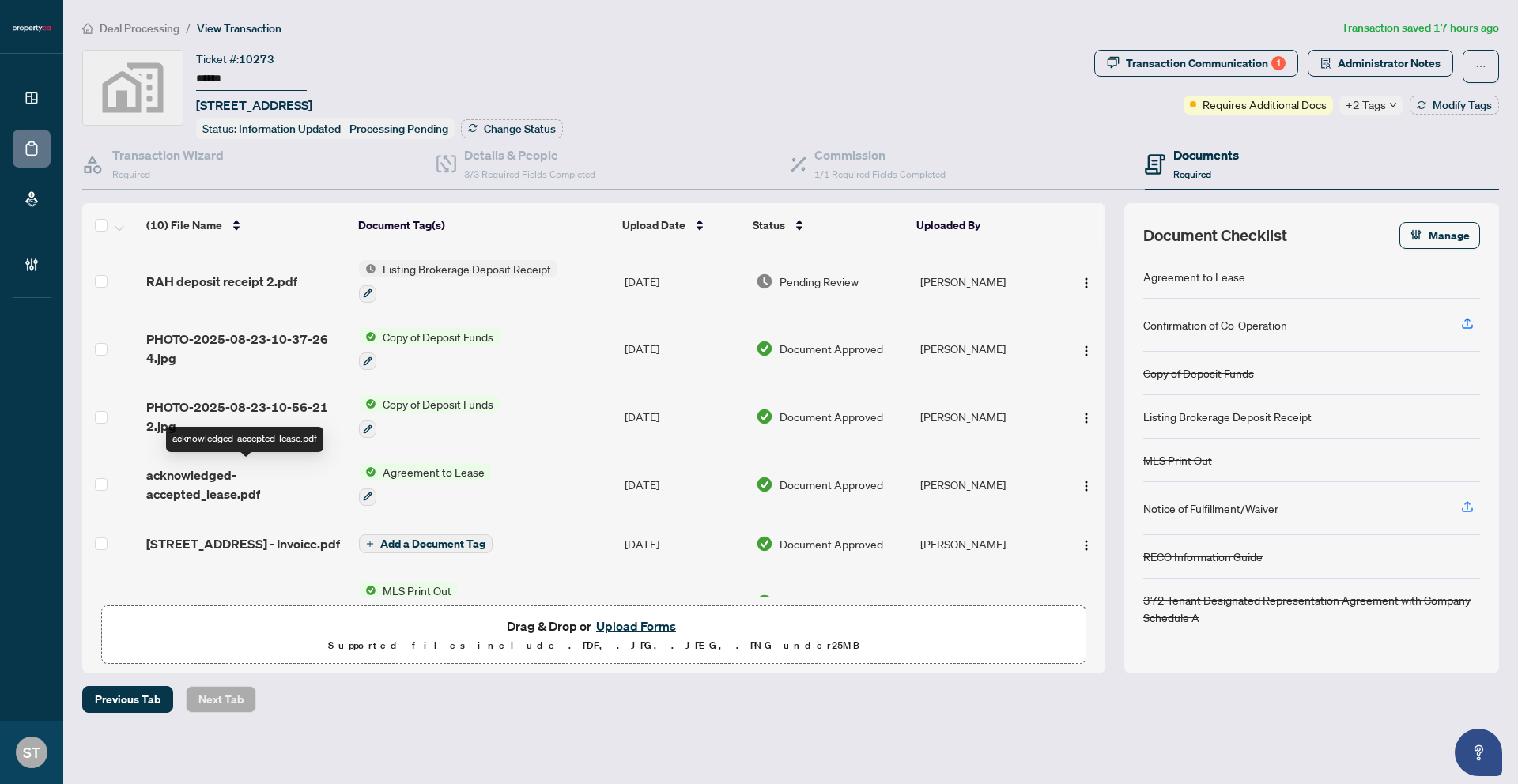
click at [264, 481] on span "acknowledged-accepted_lease.pdf" at bounding box center [246, 484] width 200 height 38
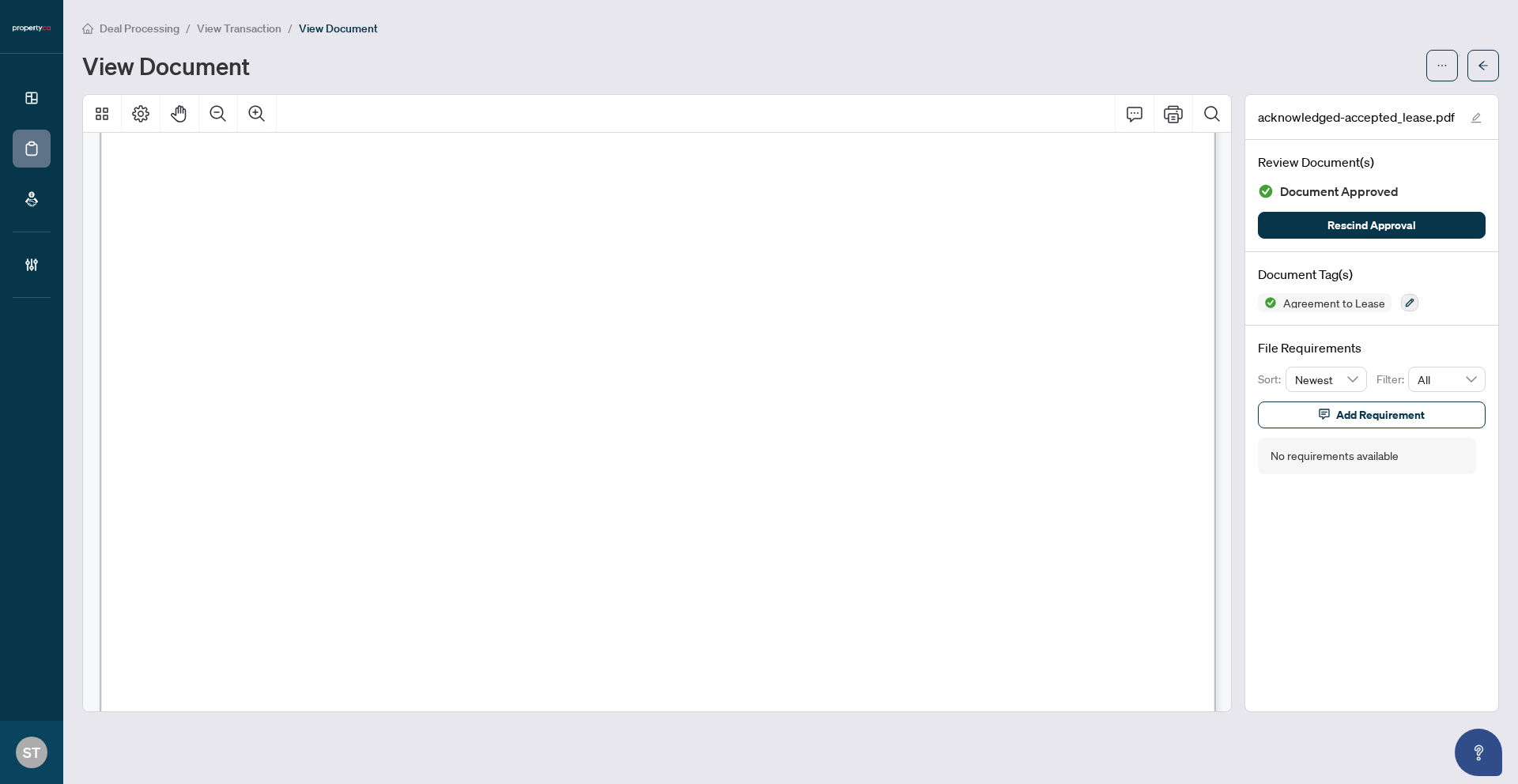
scroll to position [4733, 0]
click at [241, 34] on li "View Transaction" at bounding box center [239, 28] width 85 height 19
click at [240, 27] on span "View Transaction" at bounding box center [239, 29] width 85 height 14
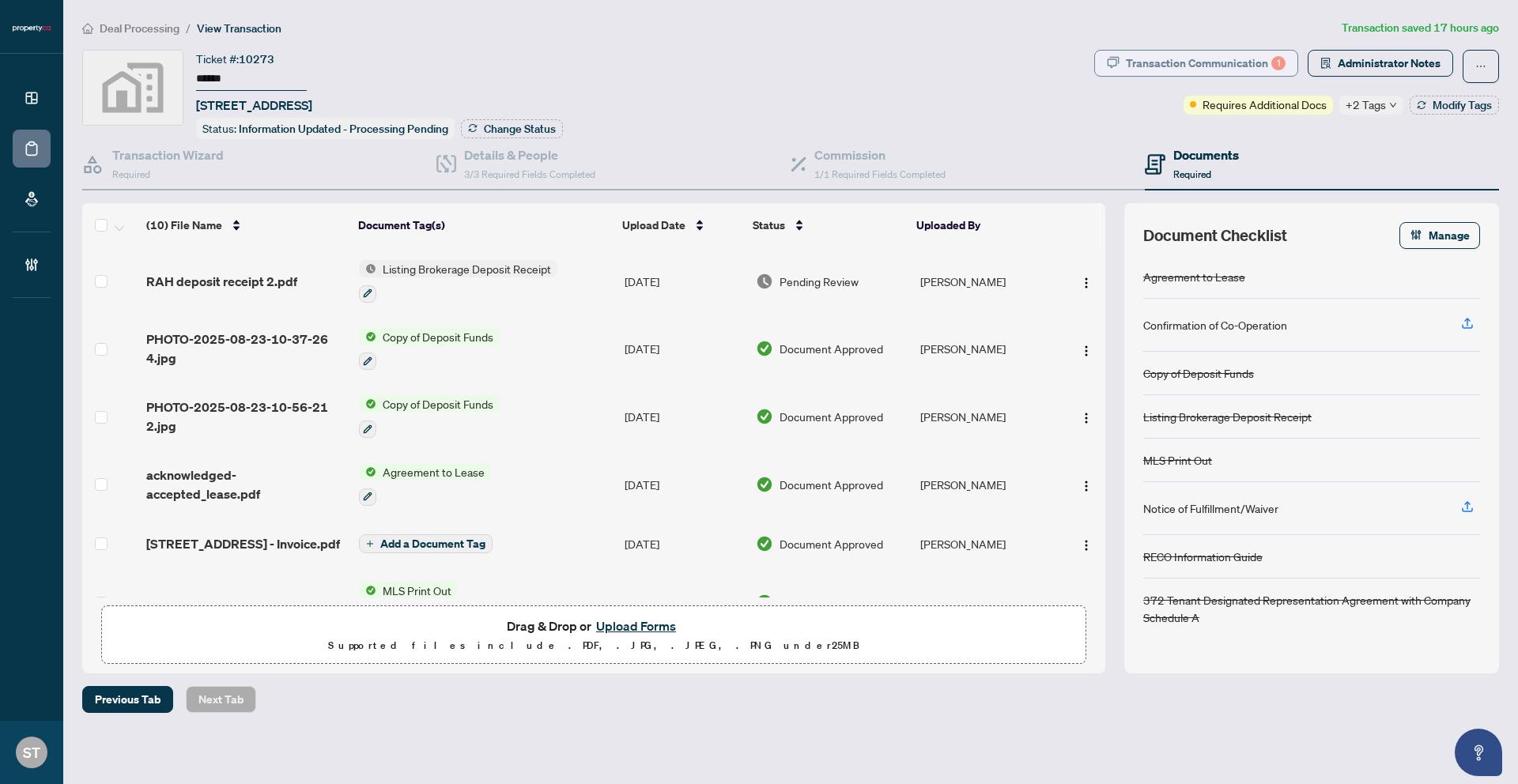
click at [1234, 60] on div "Transaction Communication 1" at bounding box center [1206, 63] width 159 height 25
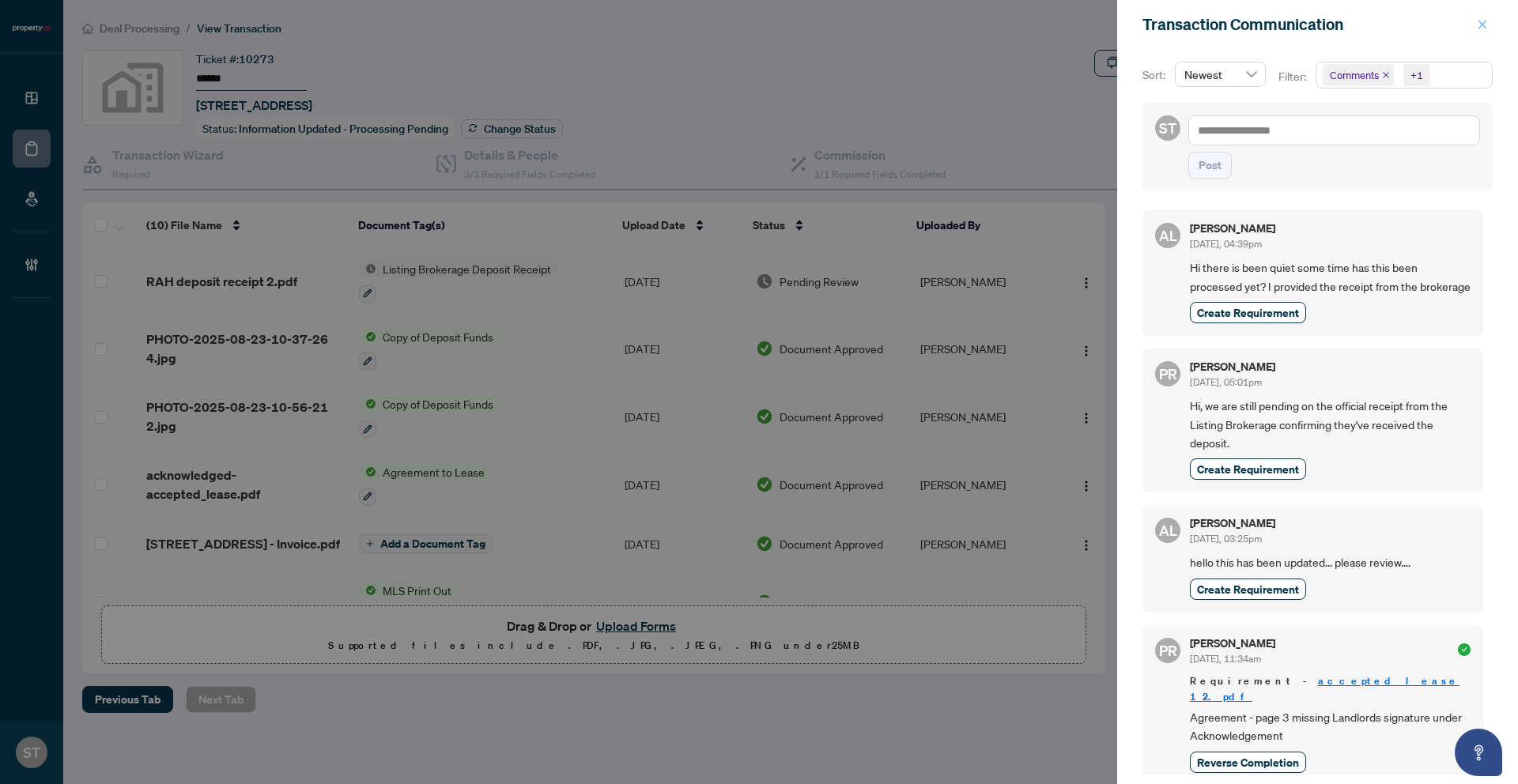
click at [1481, 22] on icon "close" at bounding box center [1483, 25] width 11 height 11
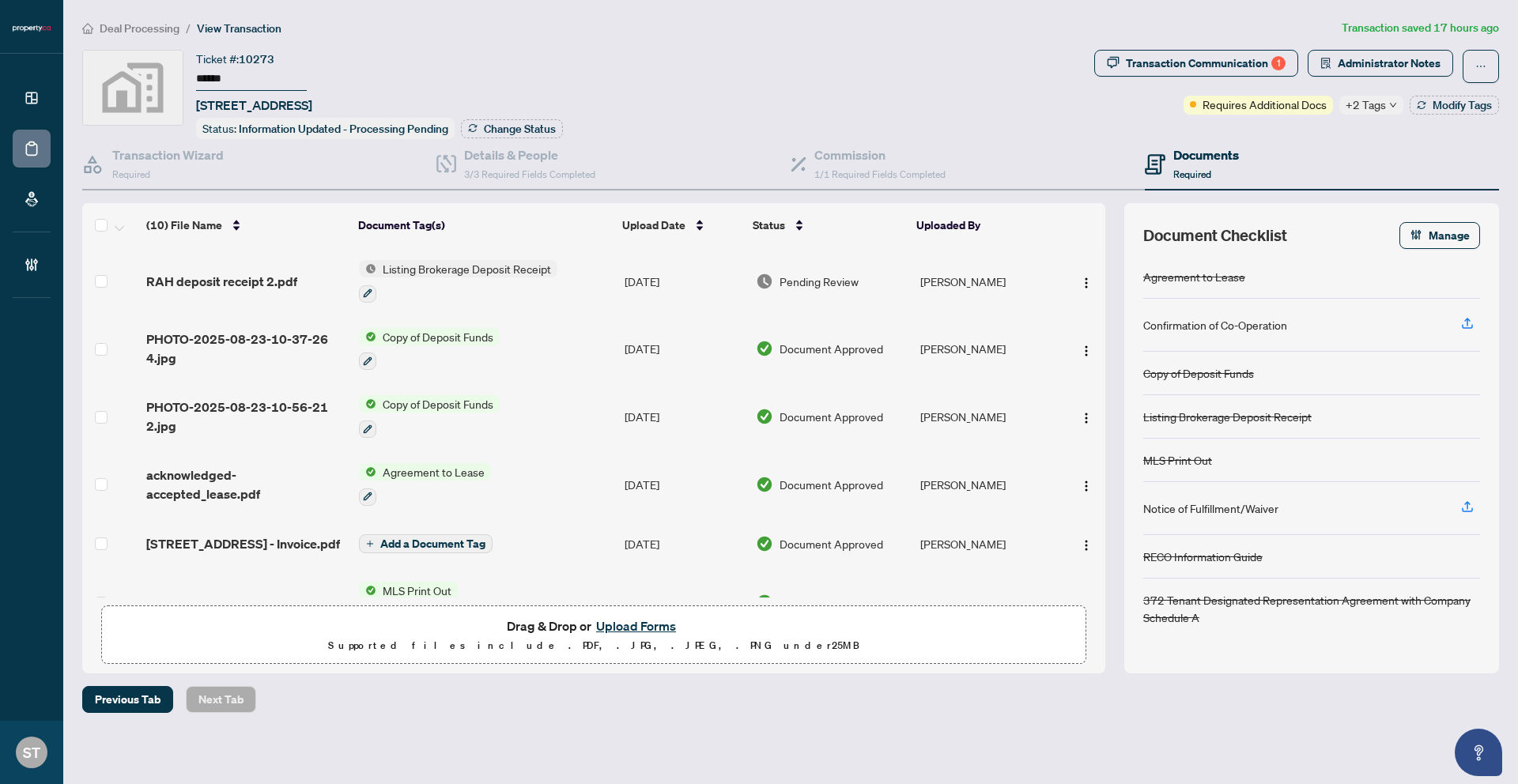
click at [654, 280] on td "Sep/02/2025" at bounding box center [684, 281] width 131 height 68
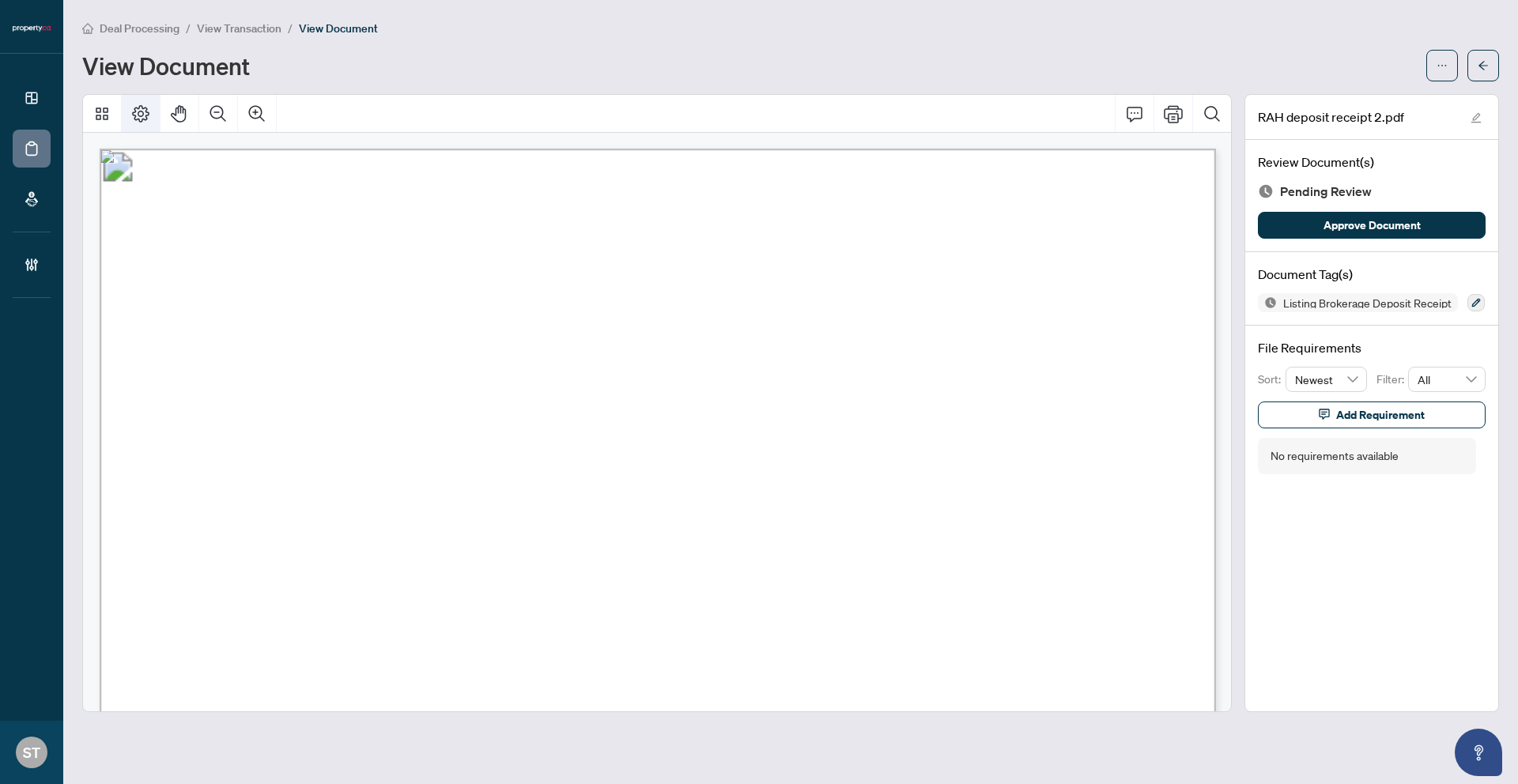
click at [141, 111] on icon "Page Layout" at bounding box center [141, 114] width 19 height 19
click at [106, 114] on icon "Thumbnails" at bounding box center [102, 114] width 19 height 19
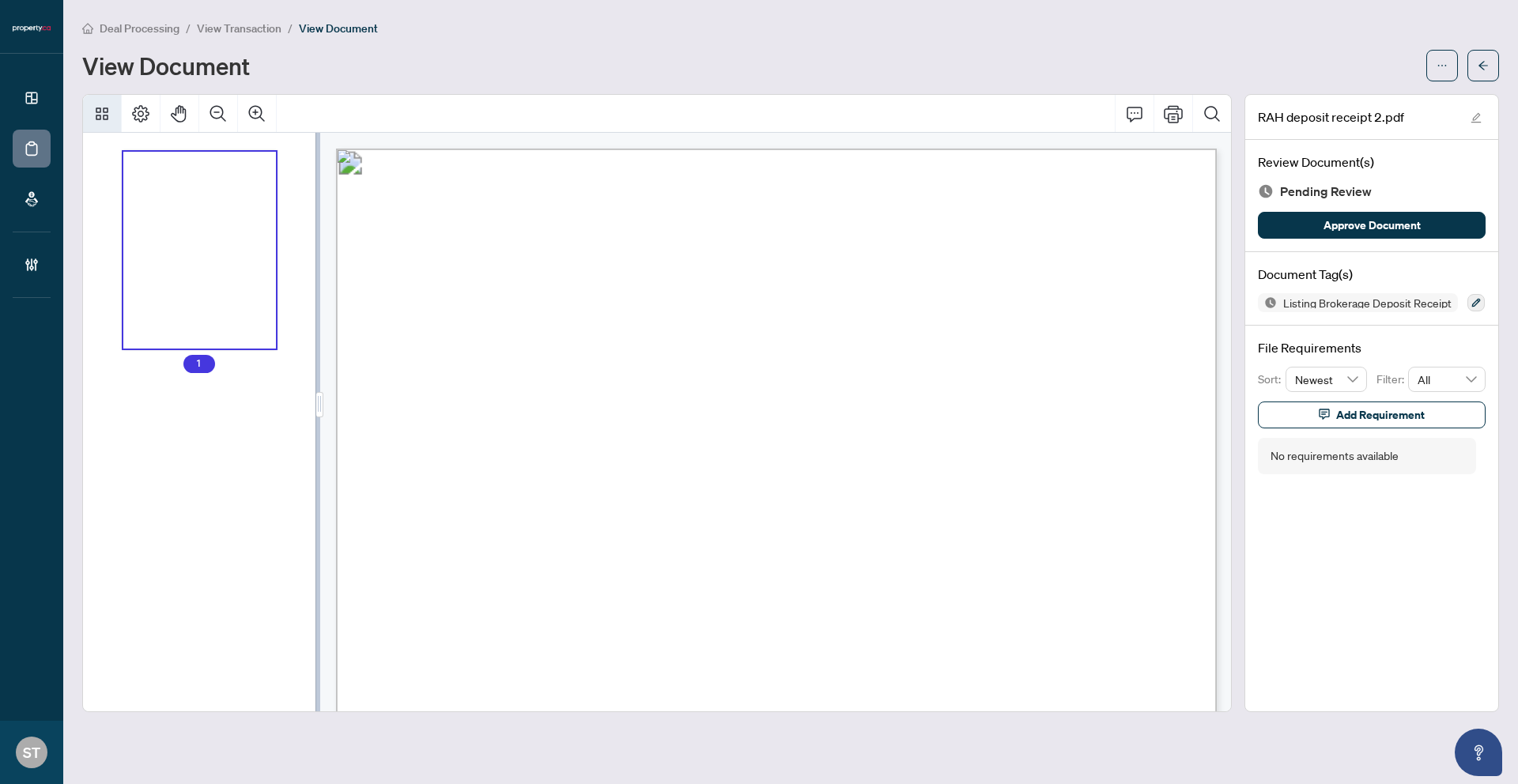
click at [106, 114] on icon "Thumbnails" at bounding box center [102, 114] width 19 height 19
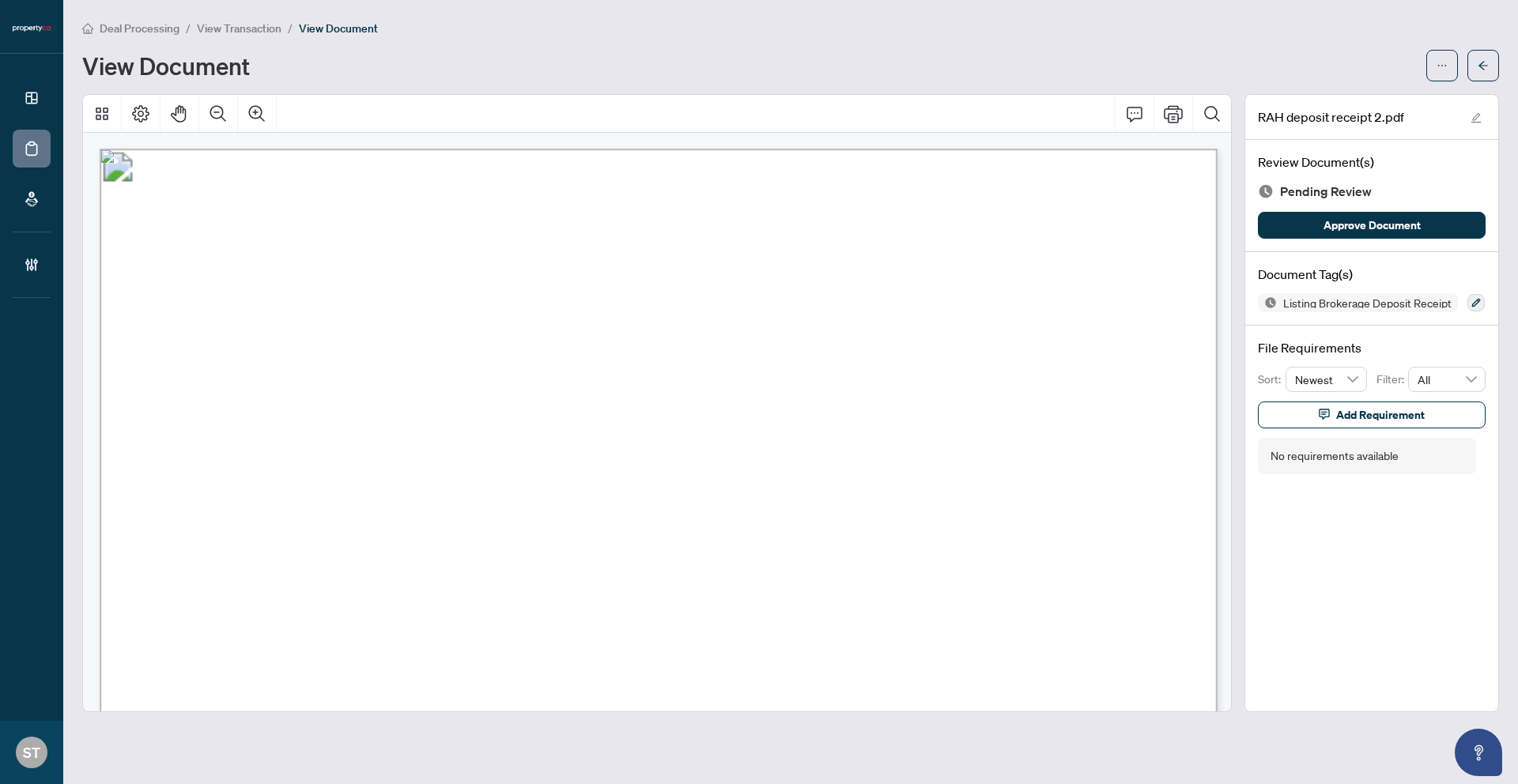
click at [264, 27] on span "View Transaction" at bounding box center [239, 29] width 85 height 14
